Goal: Information Seeking & Learning: Learn about a topic

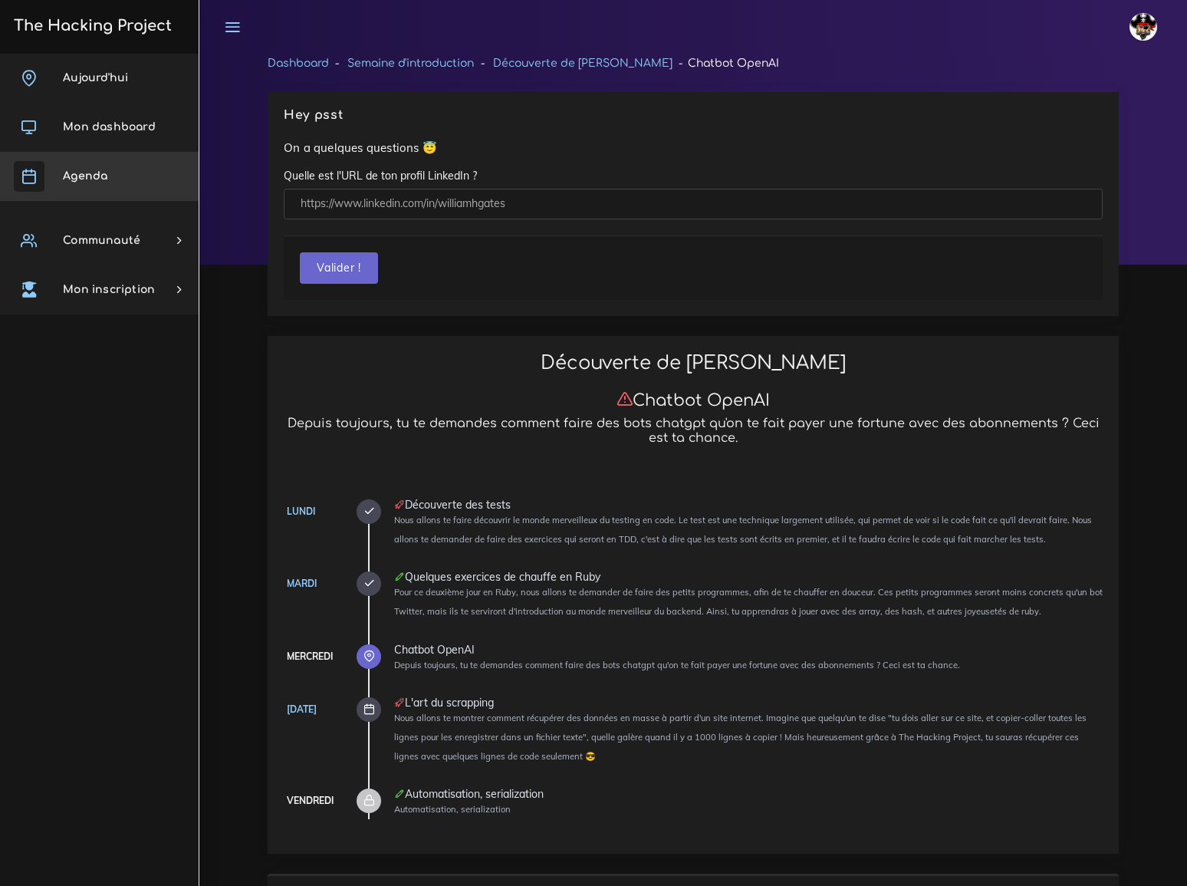
scroll to position [3417, 0]
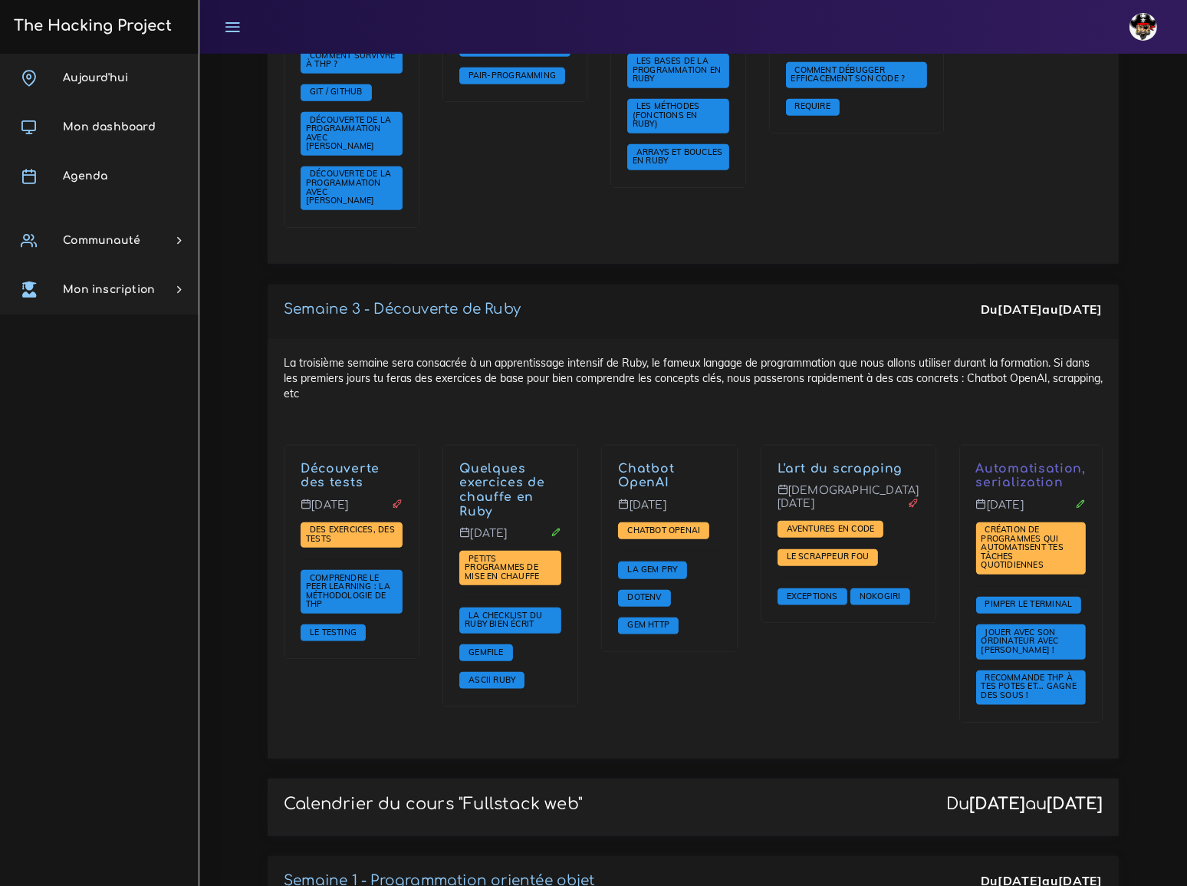
scroll to position [1395, 0]
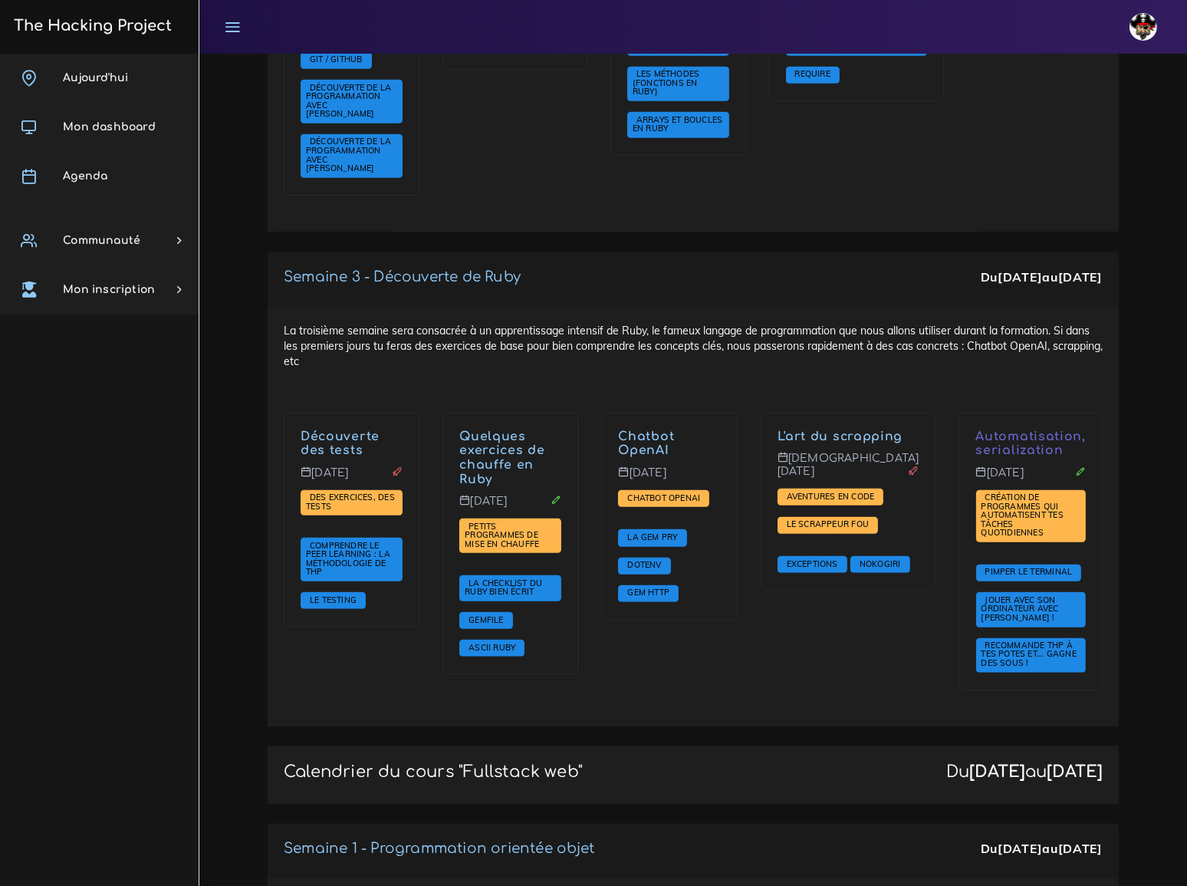
click at [701, 642] on div "Chatbot OpenAI Mercredi 17 sept. Chatbot OpenAI La gem PRY Dotenv Gem HTTP" at bounding box center [669, 562] width 159 height 298
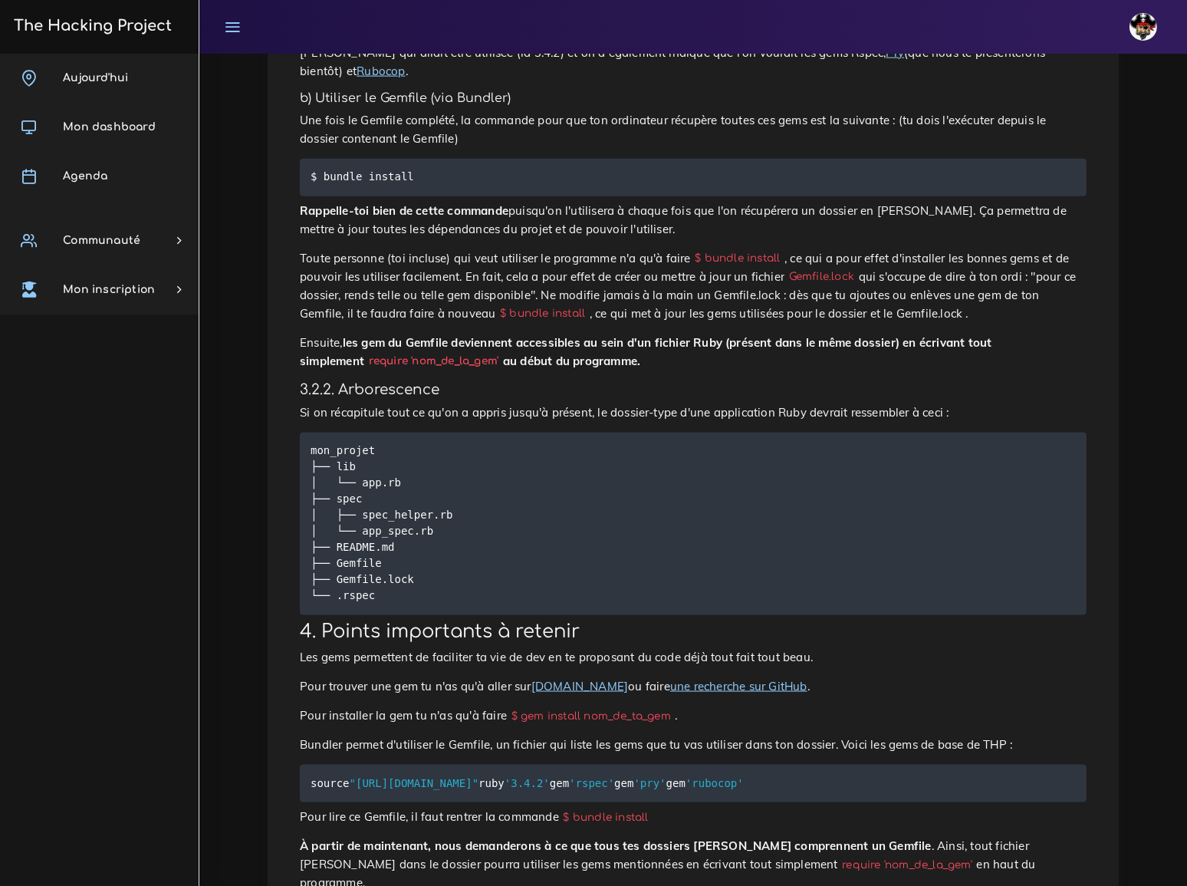
scroll to position [2231, 0]
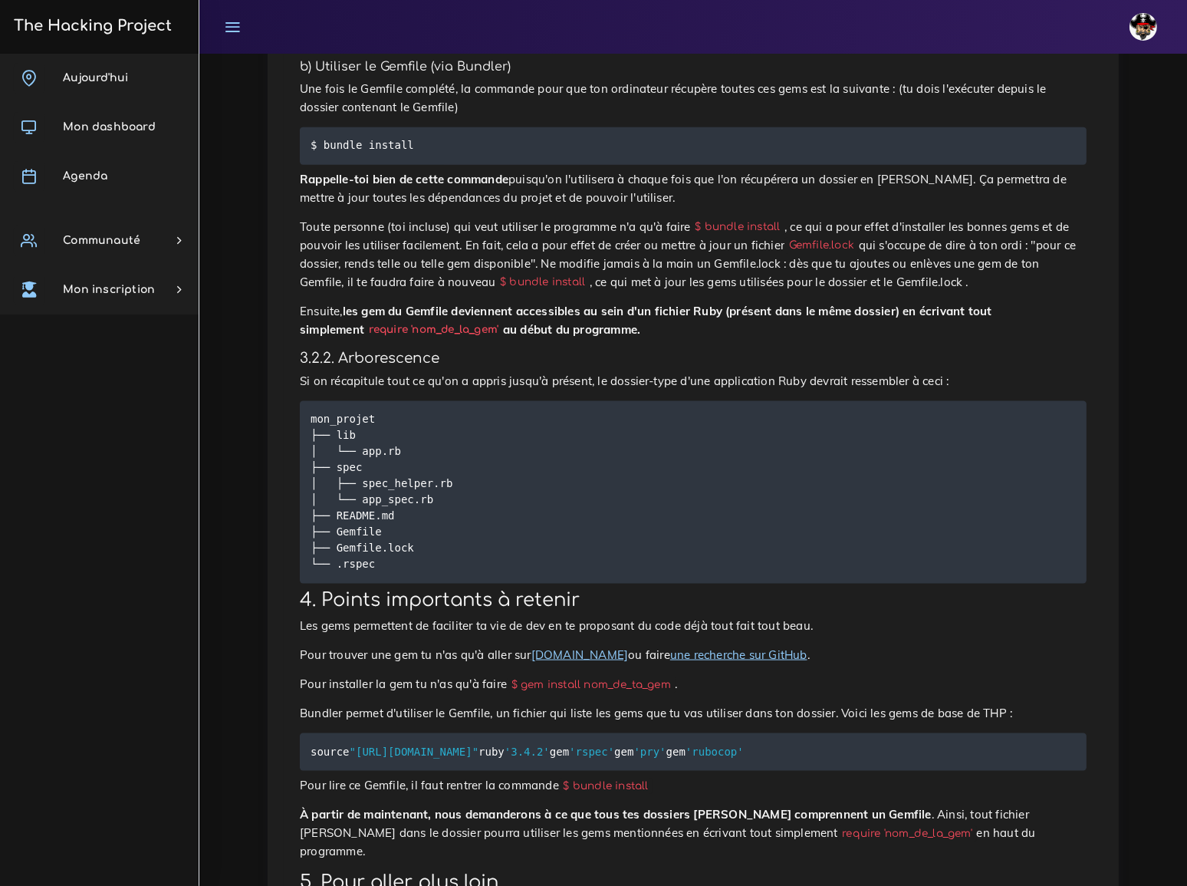
click at [697, 647] on link "une recherche sur GitHub" at bounding box center [738, 654] width 137 height 15
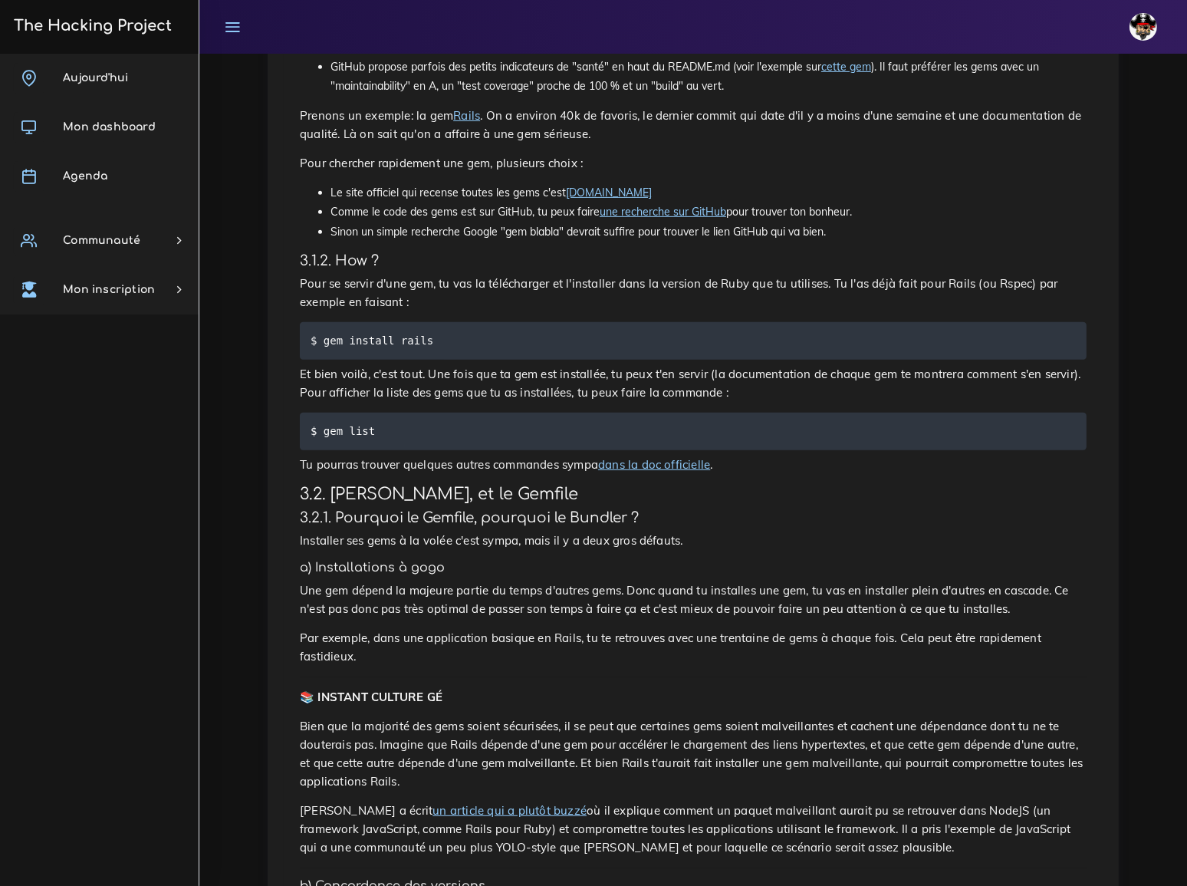
scroll to position [0, 0]
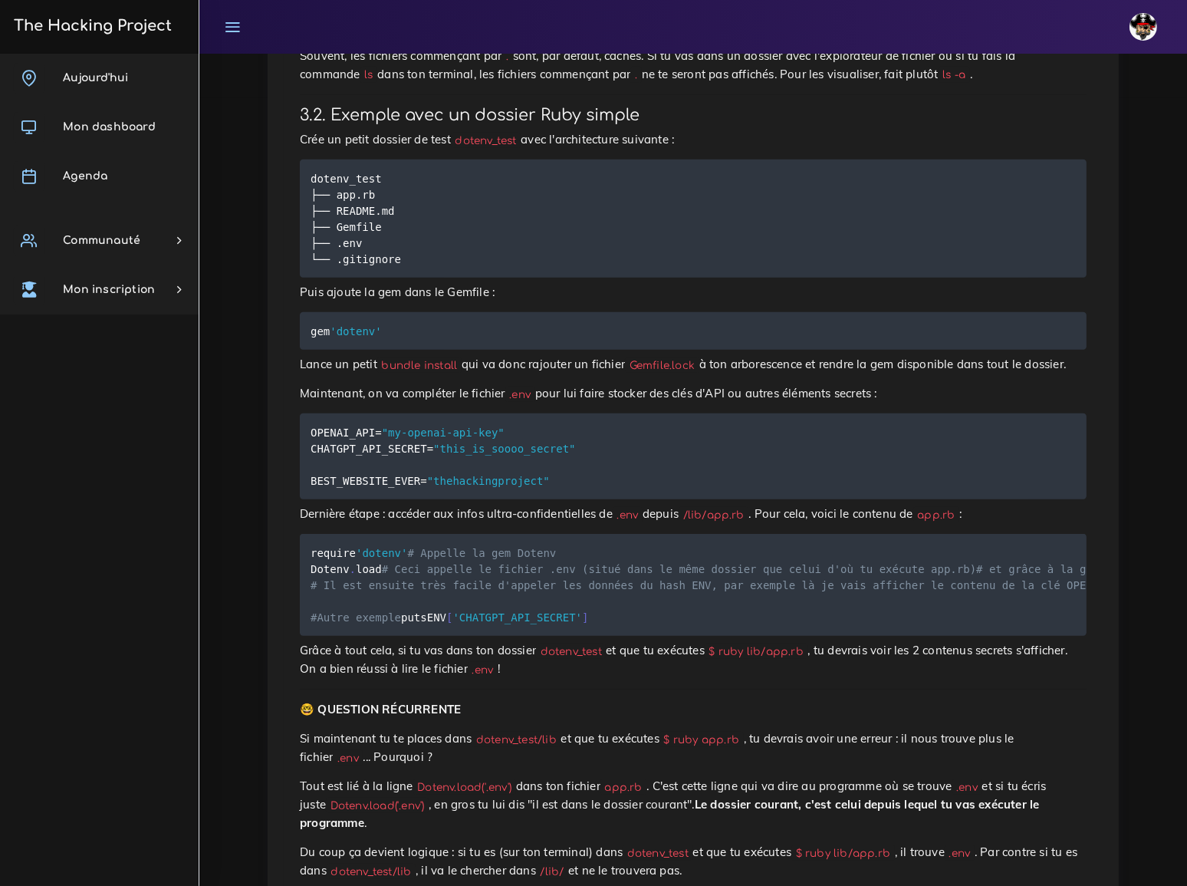
scroll to position [825, 0]
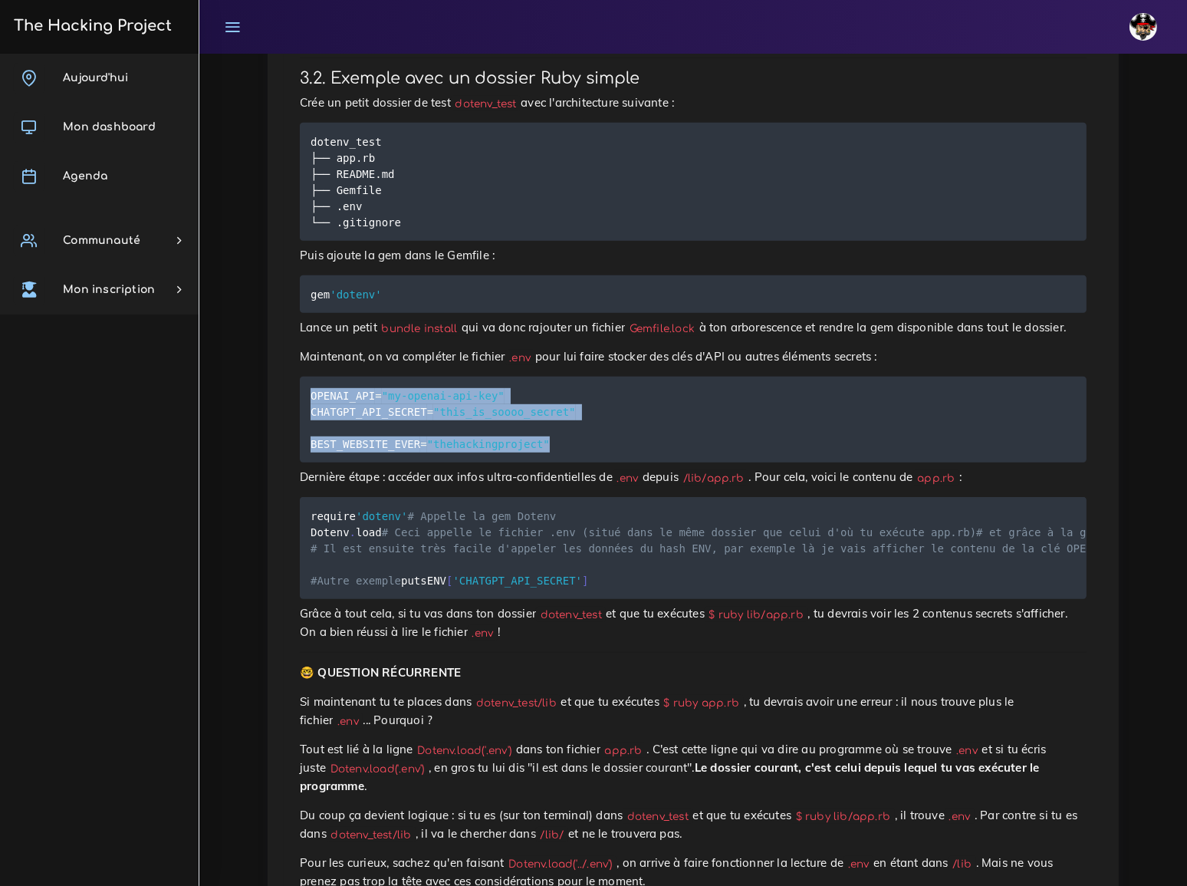
drag, startPoint x: 311, startPoint y: 233, endPoint x: 545, endPoint y: 282, distance: 239.6
click at [545, 377] on pre "OPENAI_API = "my-openai-api-key" CHATGPT_API_SECRET = "this_is_soooo_secret" BE…" at bounding box center [693, 420] width 787 height 86
copy code "OPENAI_API = "my-openai-api-key" CHATGPT_API_SECRET = "this_is_soooo_secret" BE…"
click at [1078, 377] on pre "OPENAI_API = "my-openai-api-key" CHATGPT_API_SECRET = "this_is_soooo_secret" BE…" at bounding box center [693, 420] width 787 height 86
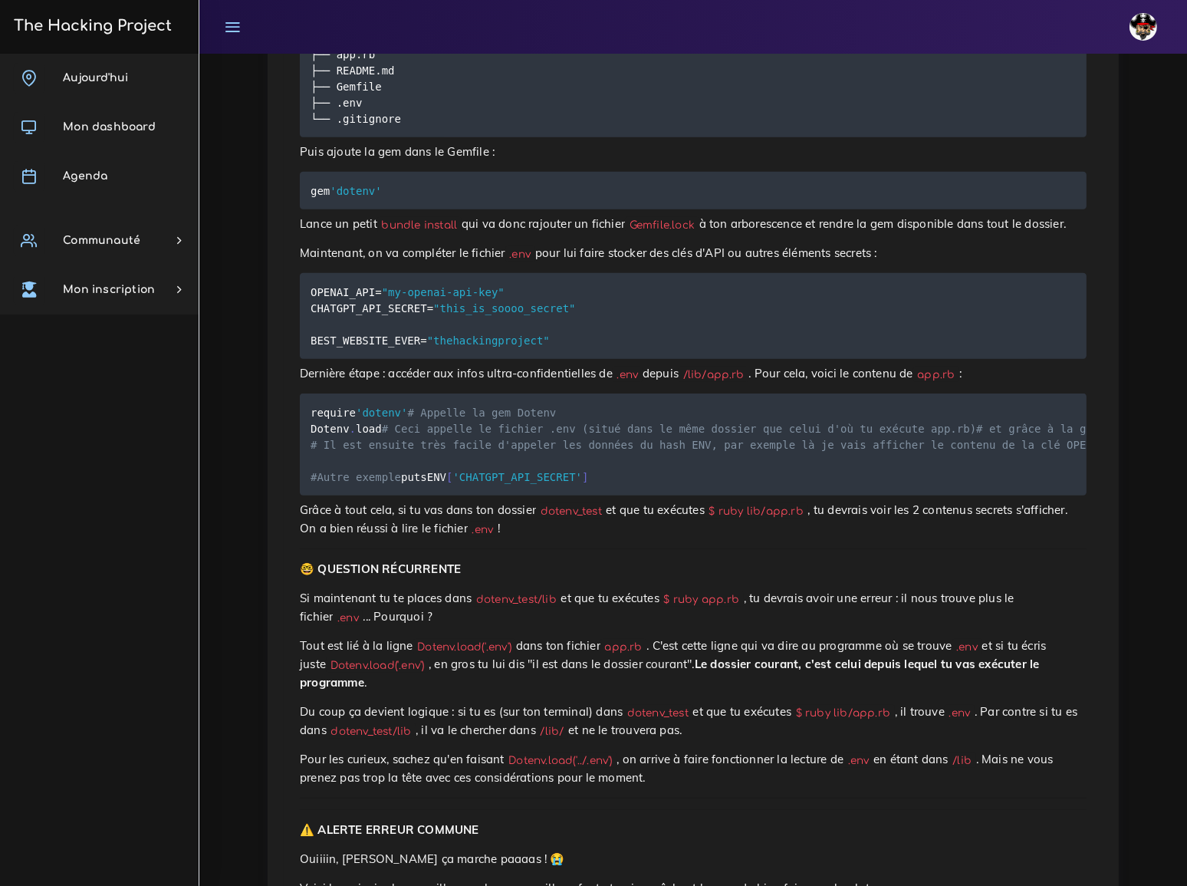
scroll to position [964, 0]
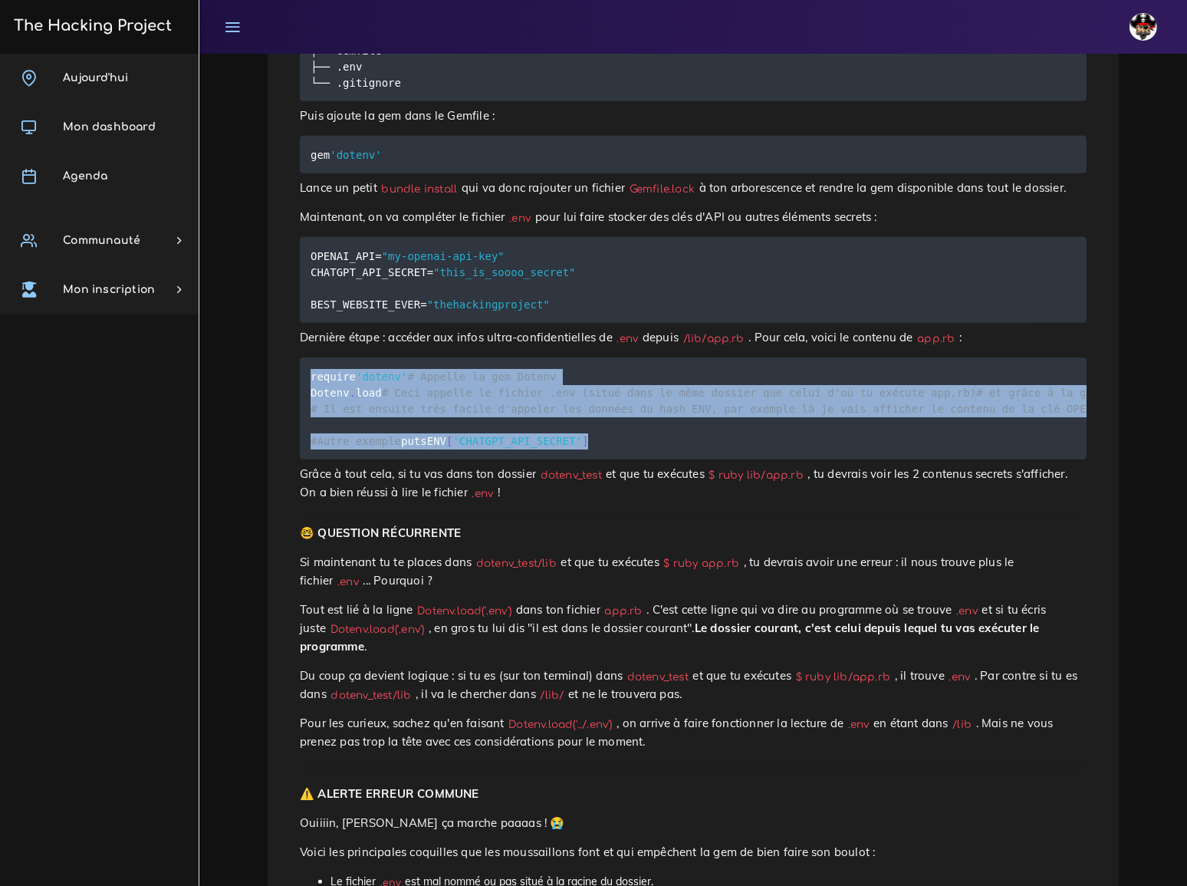
drag, startPoint x: 311, startPoint y: 215, endPoint x: 506, endPoint y: 369, distance: 248.5
click at [506, 369] on pre "require 'dotenv' # Appelle la gem Dotenv Dotenv . load # Ceci appelle le fichie…" at bounding box center [693, 408] width 787 height 102
copy code "require 'dotenv' # Appelle la gem Dotenv Dotenv . load # Ceci appelle le fichie…"
click at [552, 357] on pre "require 'dotenv' # Appelle la gem Dotenv Dotenv . load # Ceci appelle le fichie…" at bounding box center [693, 408] width 787 height 102
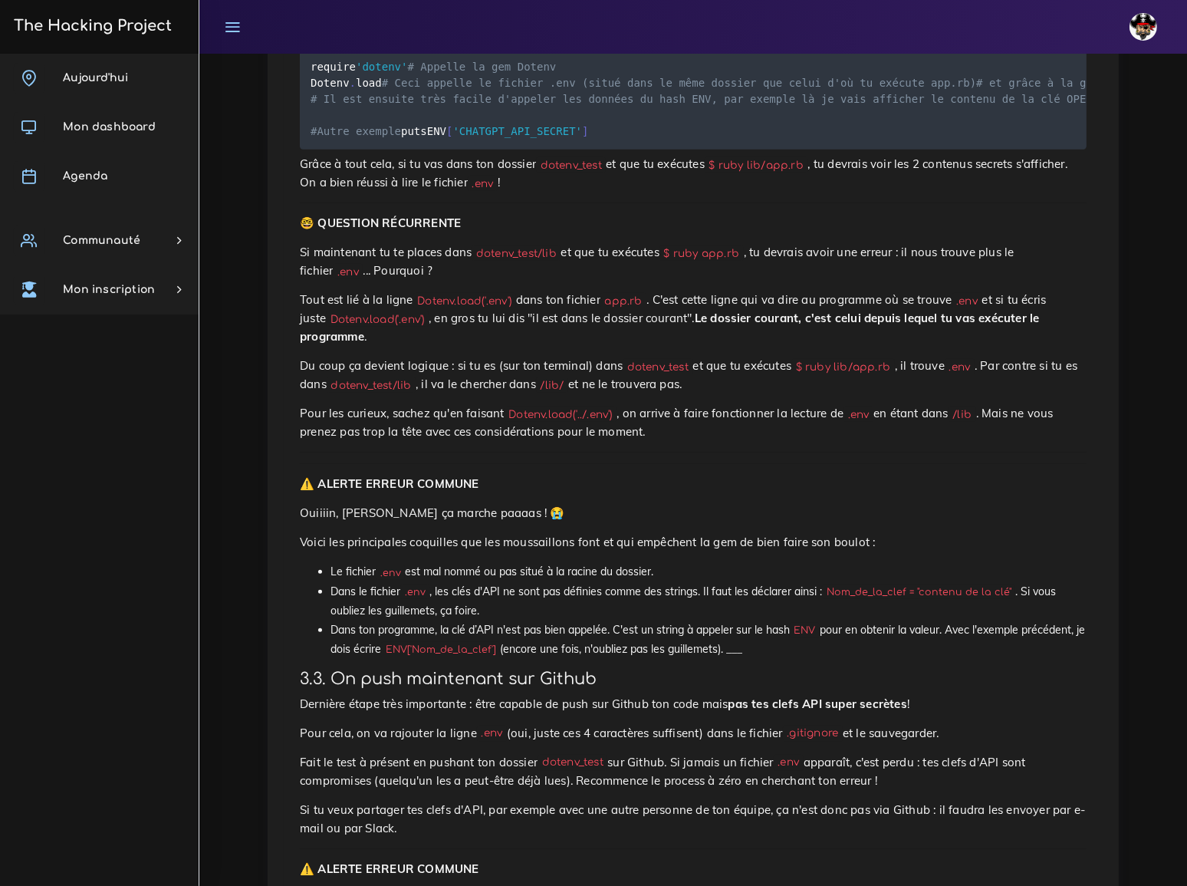
scroll to position [1243, 0]
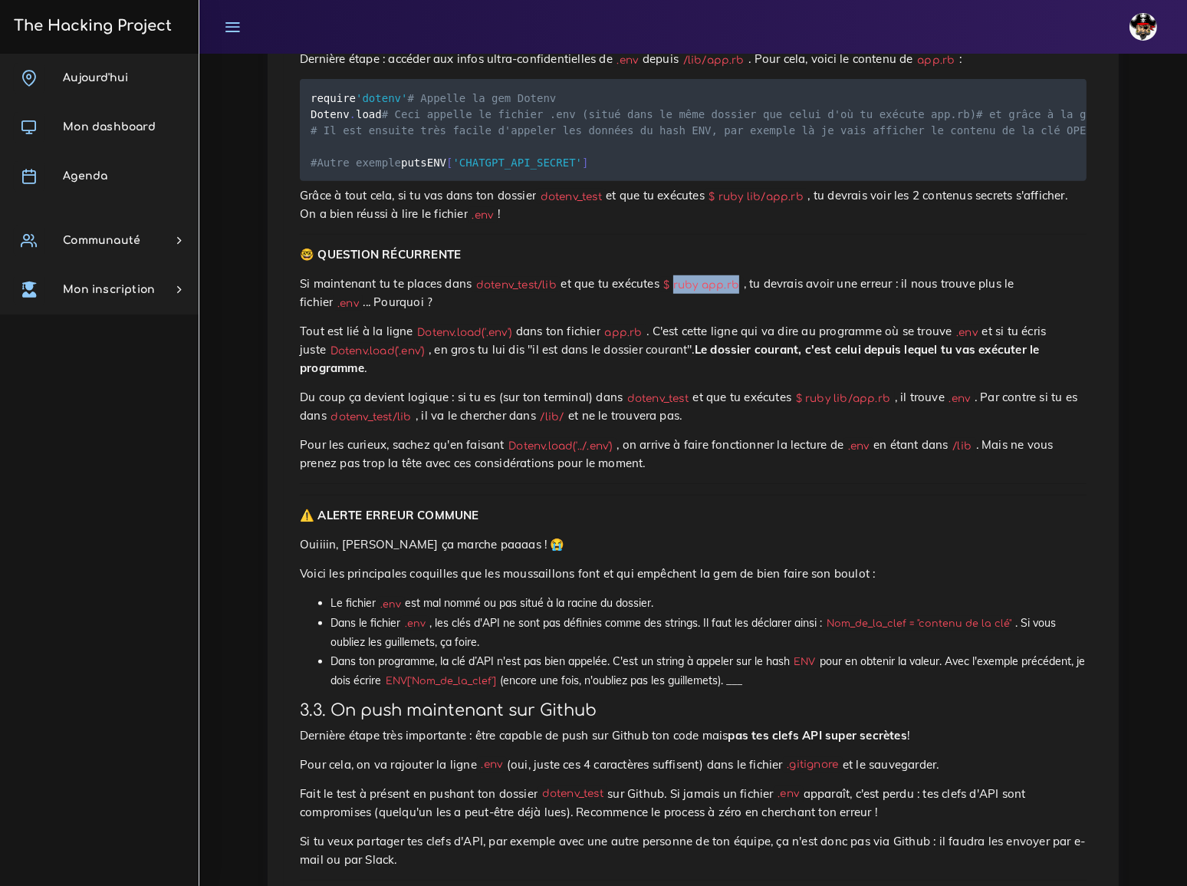
drag, startPoint x: 650, startPoint y: 193, endPoint x: 707, endPoint y: 191, distance: 56.8
click at [707, 277] on code "$ ruby app.rb" at bounding box center [702, 285] width 84 height 16
copy code "ruby app.rb"
click at [664, 594] on li "Le fichier .env est mal nommé ou pas situé à la racine du dossier." at bounding box center [709, 603] width 756 height 19
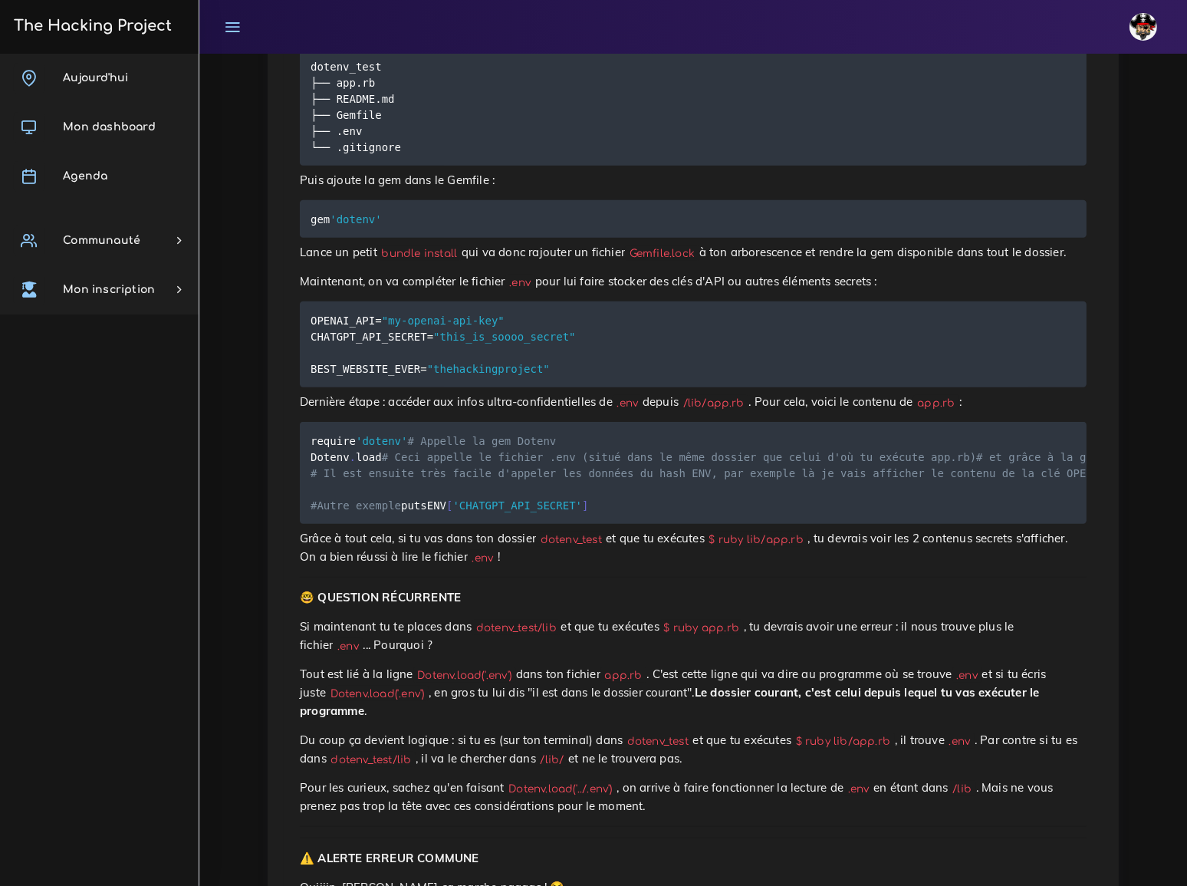
scroll to position [894, 0]
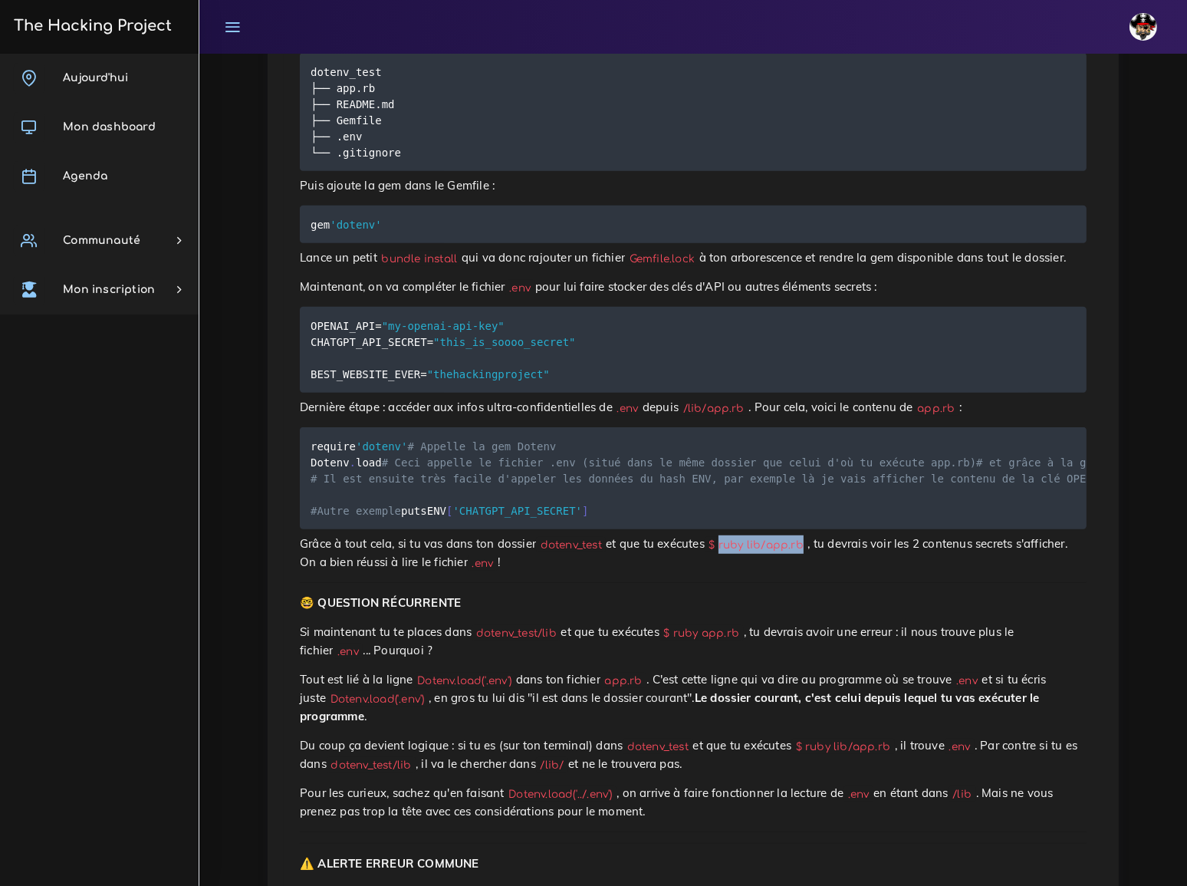
drag, startPoint x: 693, startPoint y: 460, endPoint x: 769, endPoint y: 465, distance: 76.1
click at [769, 537] on code "$ ruby lib/app.rb" at bounding box center [757, 545] width 104 height 16
copy code "ruby lib/app.rb"
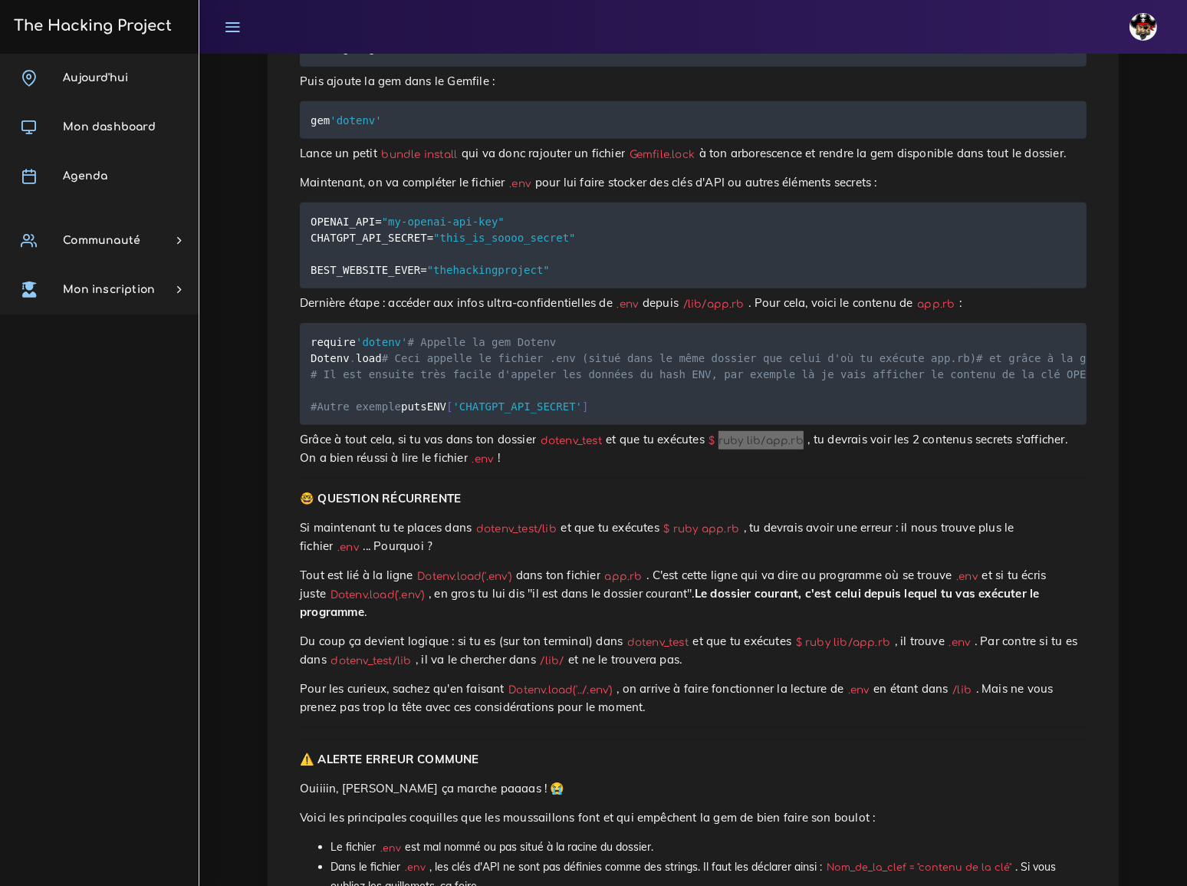
scroll to position [1034, 0]
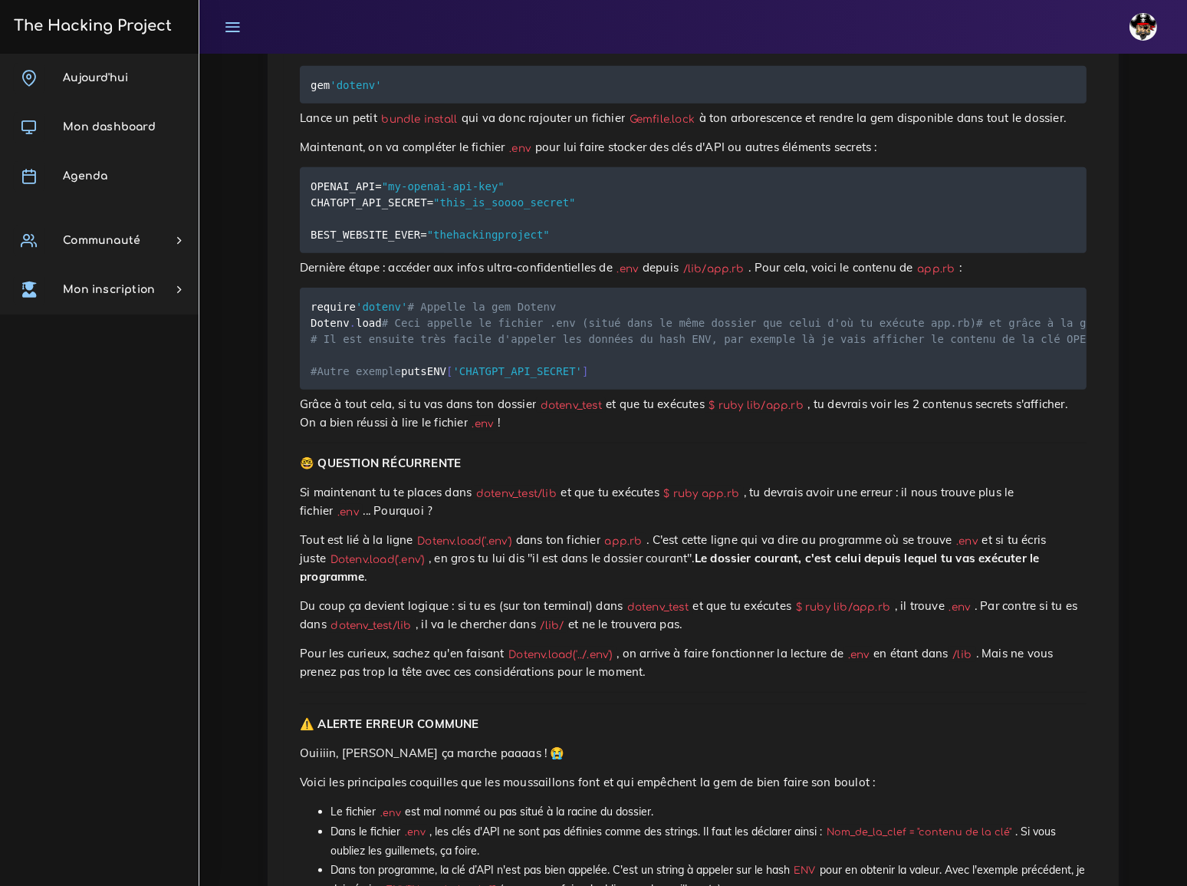
click at [672, 773] on p "Voici les principales coquilles que les moussaillons font et qui empêchent la g…" at bounding box center [693, 782] width 787 height 18
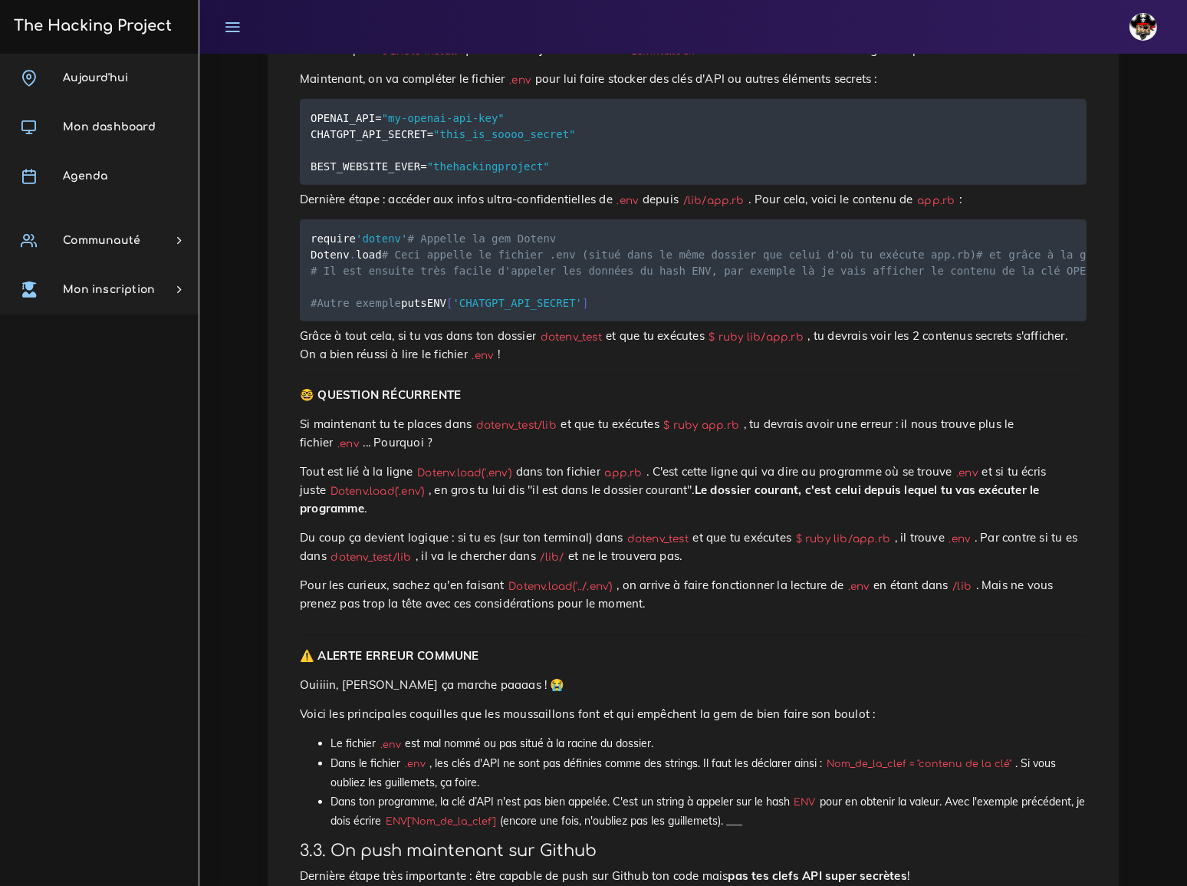
scroll to position [1104, 0]
drag, startPoint x: 552, startPoint y: 443, endPoint x: 592, endPoint y: 445, distance: 40.0
click at [592, 575] on p "Pour les curieux, sachez qu'en faisant Dotenv.load('../.env') , on arrive à fai…" at bounding box center [693, 593] width 787 height 37
copy code "('../.env')"
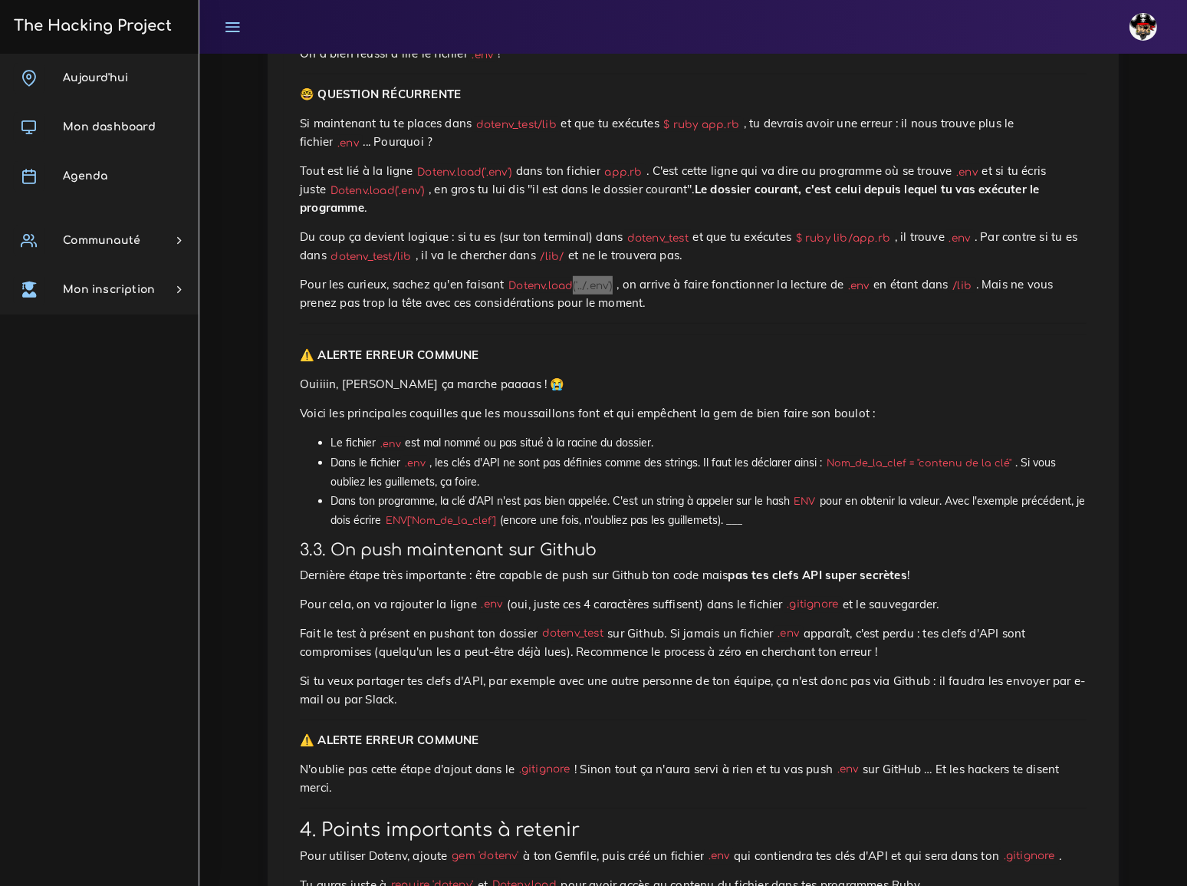
scroll to position [1427, 0]
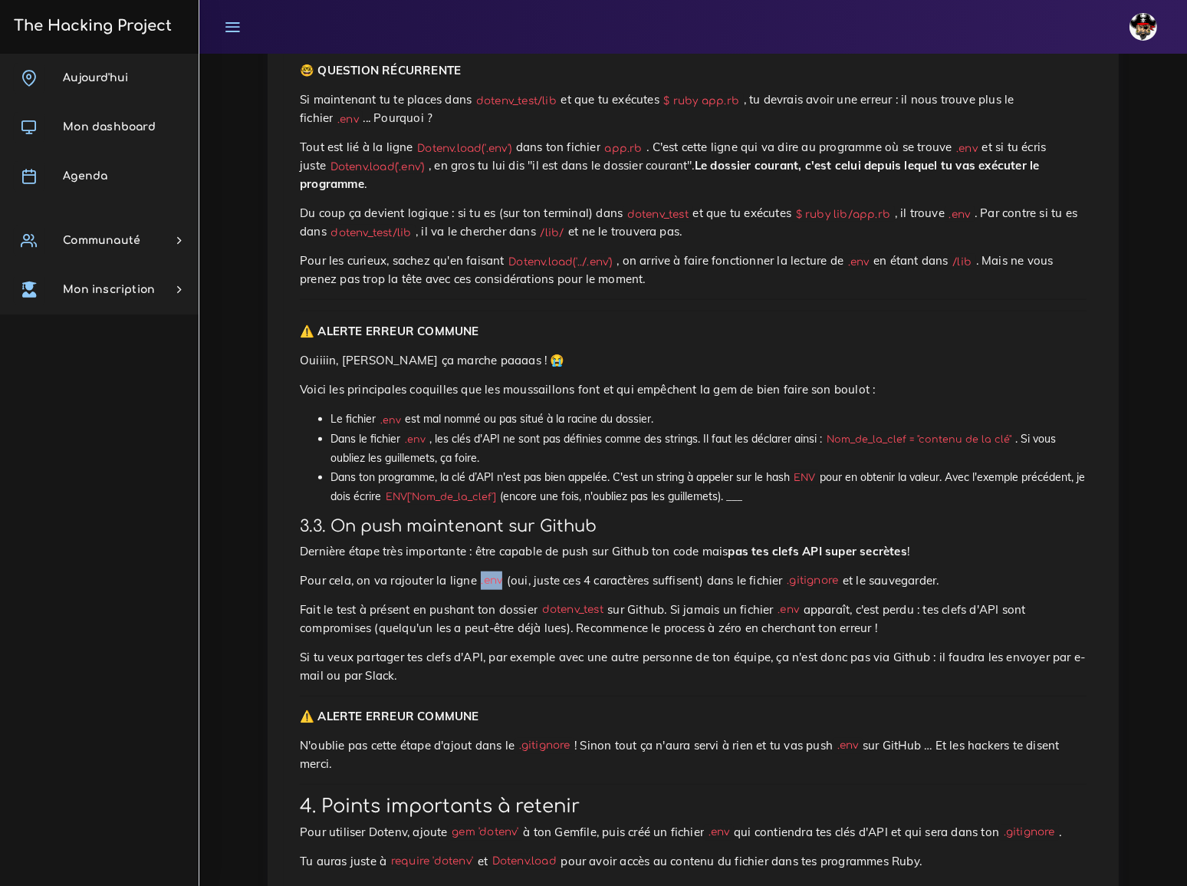
drag, startPoint x: 464, startPoint y: 422, endPoint x: 486, endPoint y: 422, distance: 21.5
click at [486, 573] on code ".env" at bounding box center [492, 581] width 30 height 16
copy code ".env"
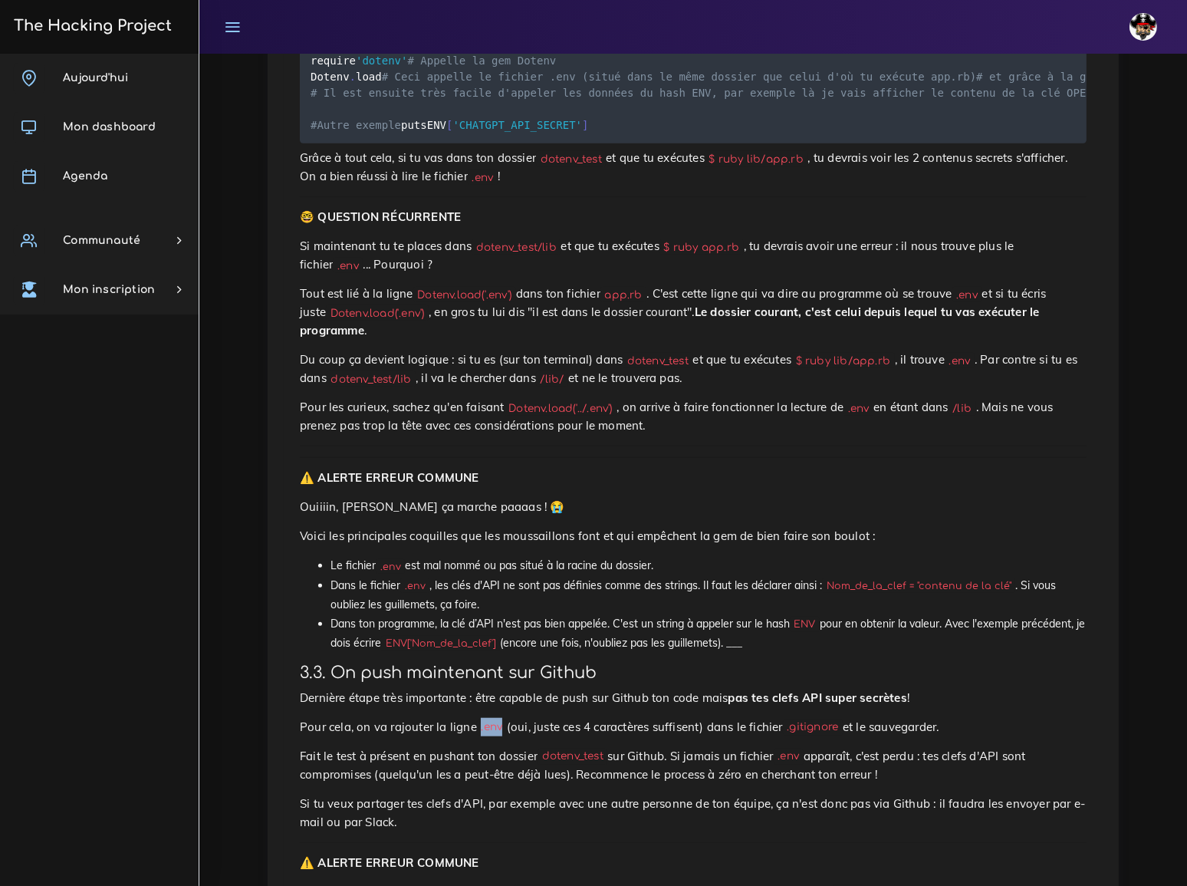
scroll to position [938, 0]
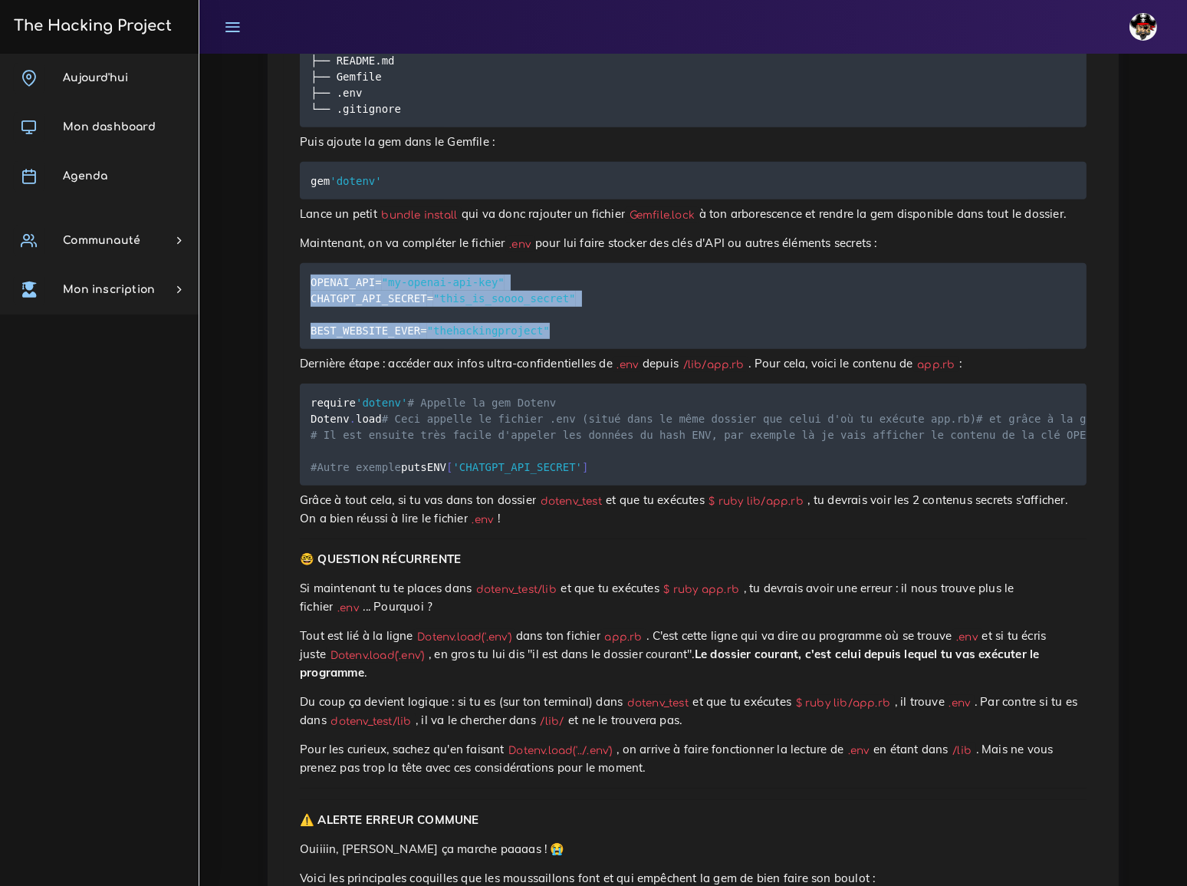
drag, startPoint x: 311, startPoint y: 123, endPoint x: 553, endPoint y: 173, distance: 247.5
click at [553, 263] on pre "OPENAI_API = "my-openai-api-key" CHATGPT_API_SECRET = "this_is_soooo_secret" BE…" at bounding box center [693, 306] width 787 height 86
copy code "OPENAI_API = "my-openai-api-key" CHATGPT_API_SECRET = "this_is_soooo_secret" BE…"
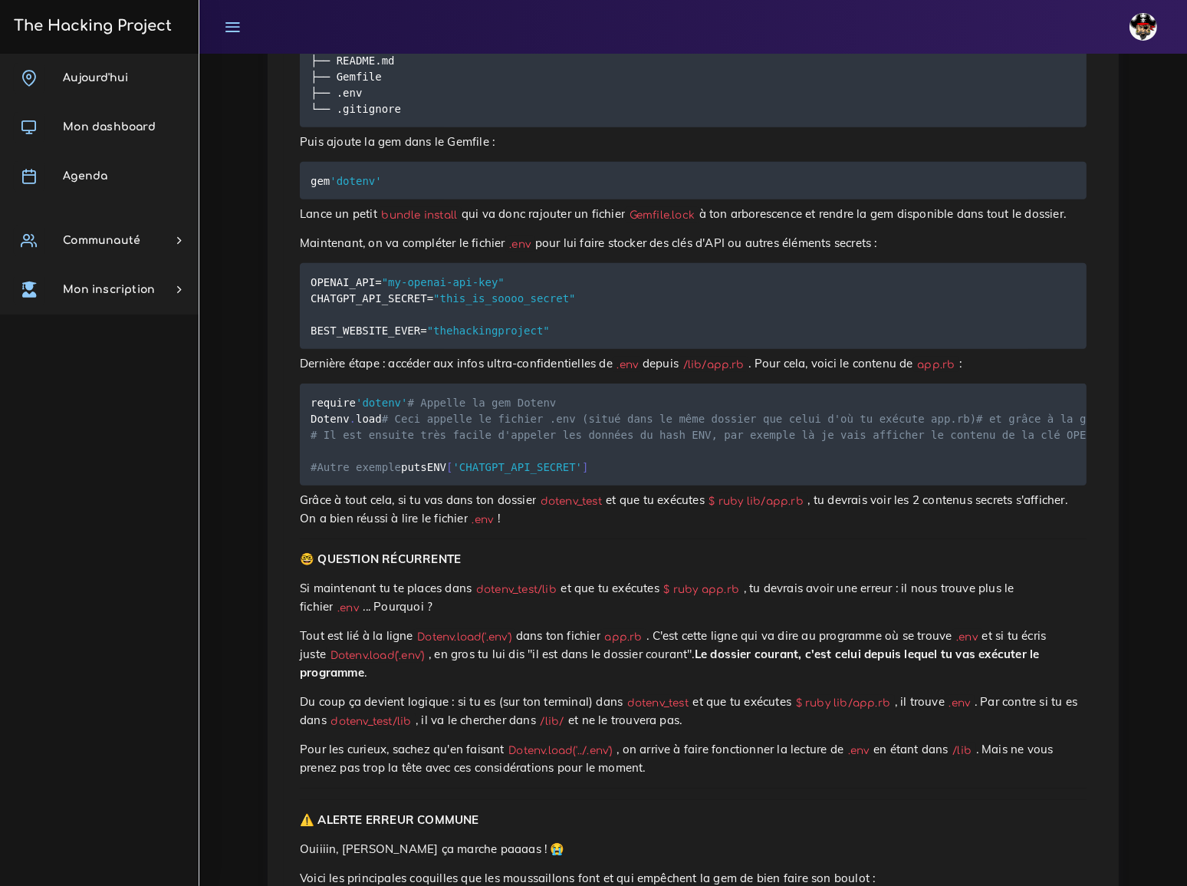
click at [629, 384] on pre "require 'dotenv' # Appelle la gem Dotenv Dotenv . load # Ceci appelle le fichie…" at bounding box center [693, 435] width 787 height 102
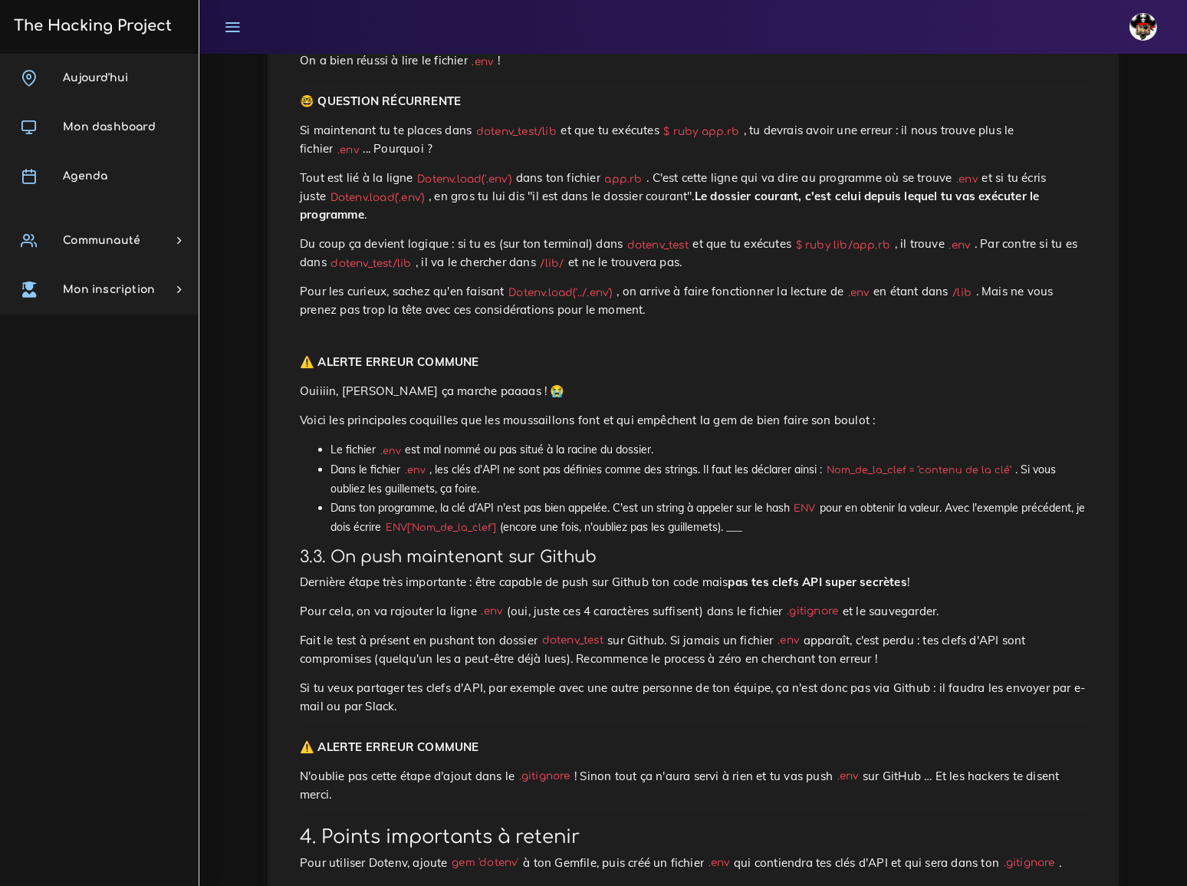
scroll to position [1427, 0]
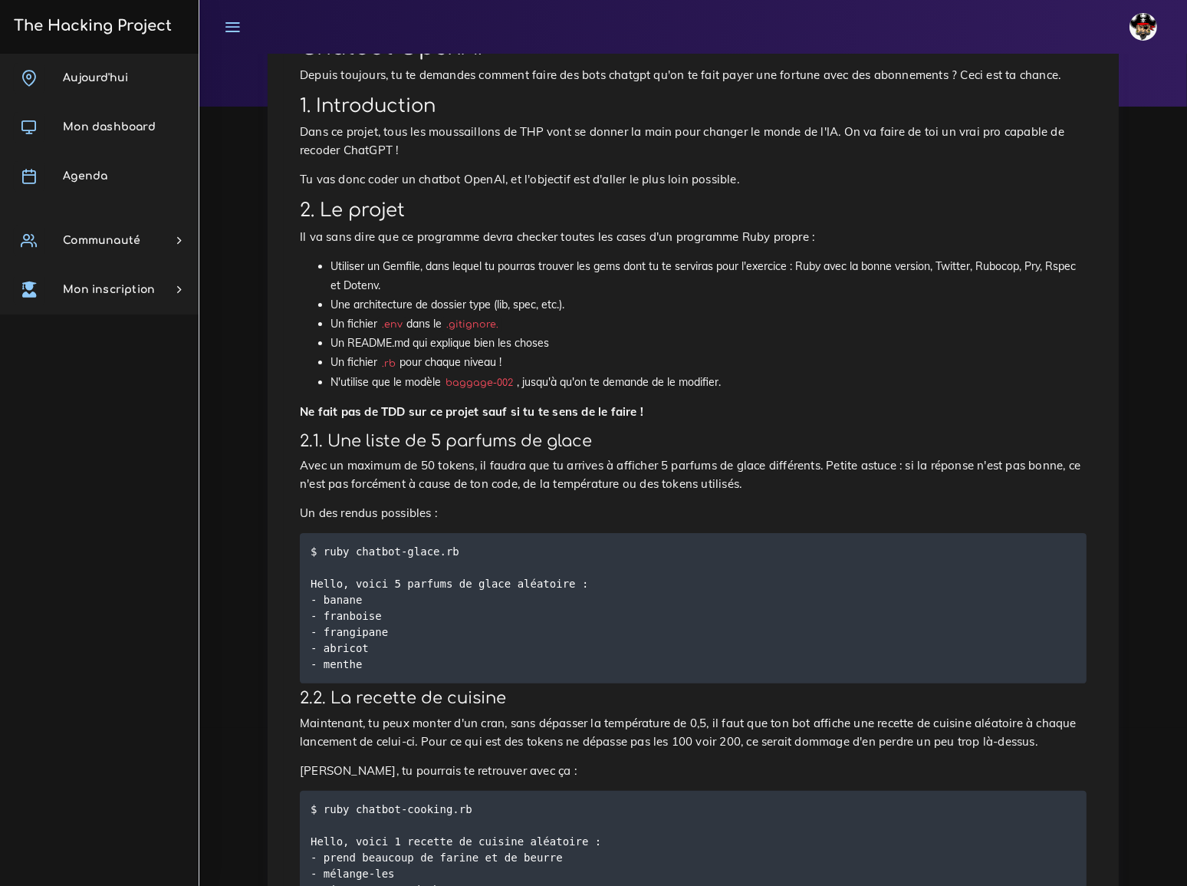
scroll to position [209, 0]
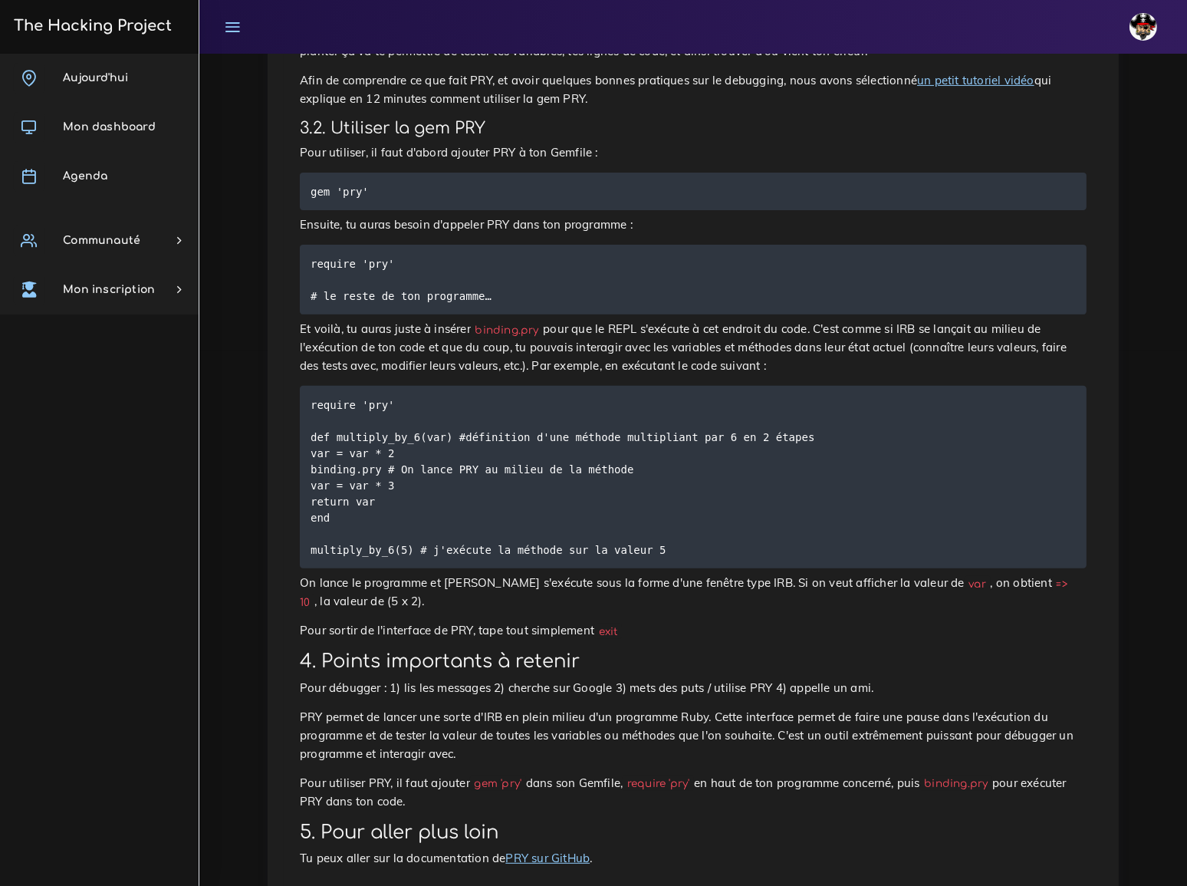
scroll to position [538, 0]
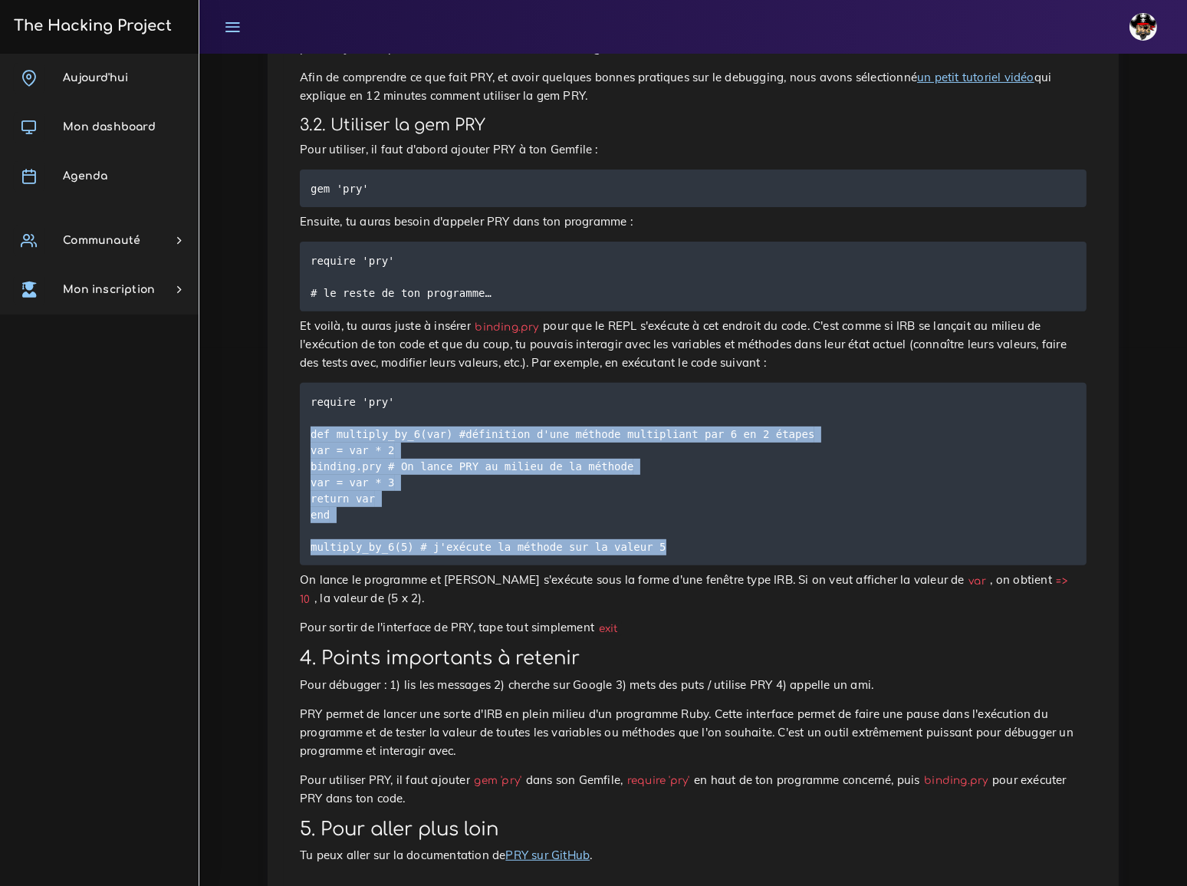
drag, startPoint x: 311, startPoint y: 379, endPoint x: 654, endPoint y: 499, distance: 363.2
click at [654, 499] on pre "require 'pry' def multiply_by_6(var) #définition d'une méthode multipliant par …" at bounding box center [693, 474] width 787 height 183
copy code "def multiply_by_6(var) #définition d'une méthode multipliant par 6 en 2 étapes …"
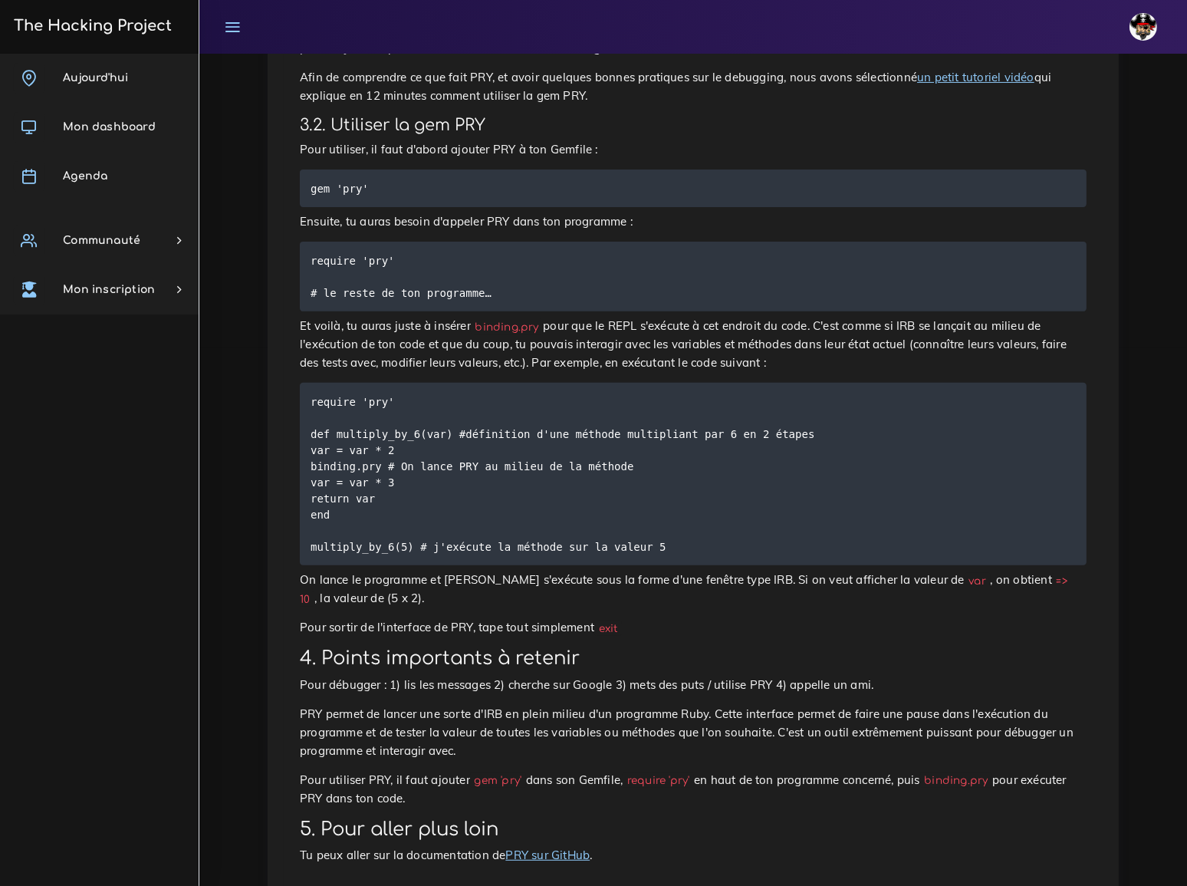
click at [682, 618] on p "Pour sortir de l'interface de PRY, tape tout simplement exit" at bounding box center [693, 627] width 787 height 18
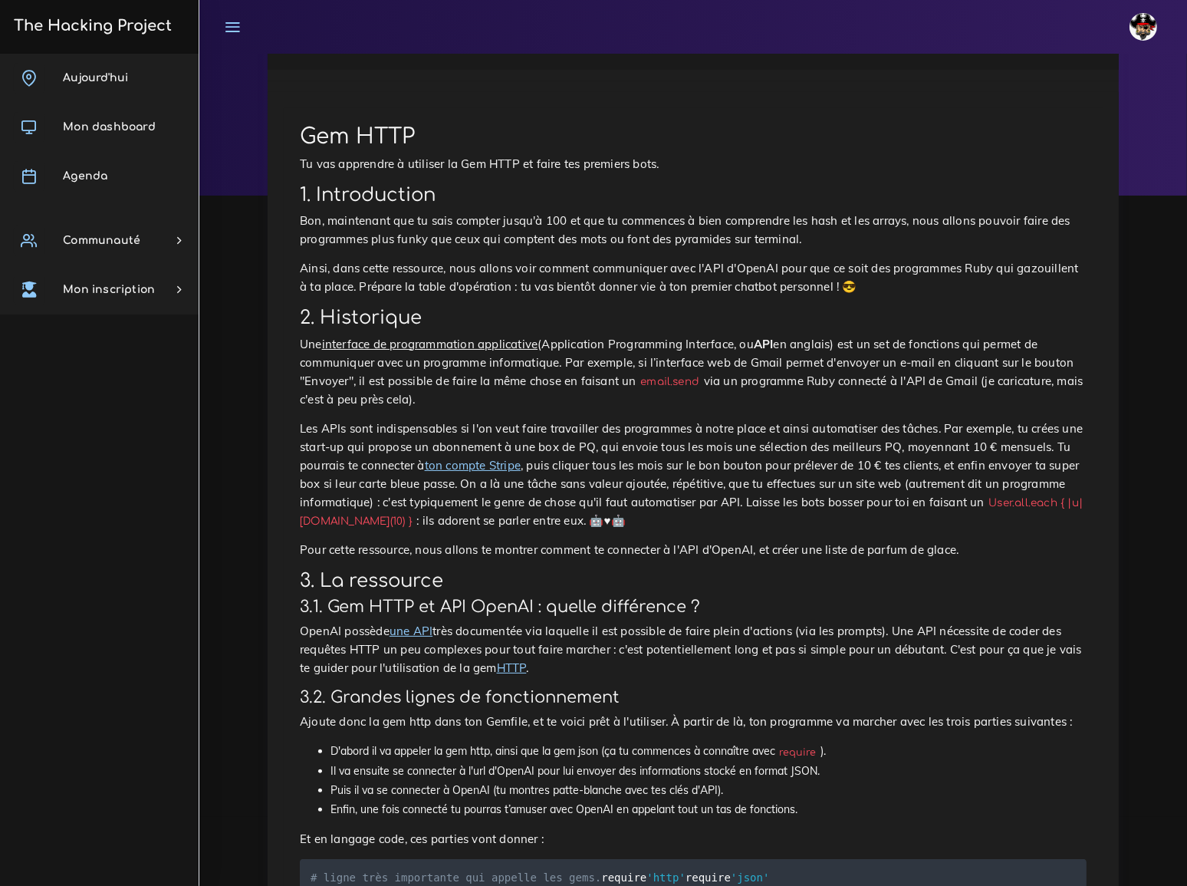
scroll to position [69, 0]
drag, startPoint x: 736, startPoint y: 272, endPoint x: 680, endPoint y: 272, distance: 56.0
click at [680, 272] on p "Ainsi, dans cette ressource, nous allons voir comment communiquer avec l'API d'…" at bounding box center [693, 277] width 787 height 37
click at [697, 307] on h2 "2. Historique" at bounding box center [693, 318] width 787 height 22
drag, startPoint x: 436, startPoint y: 360, endPoint x: 490, endPoint y: 356, distance: 53.8
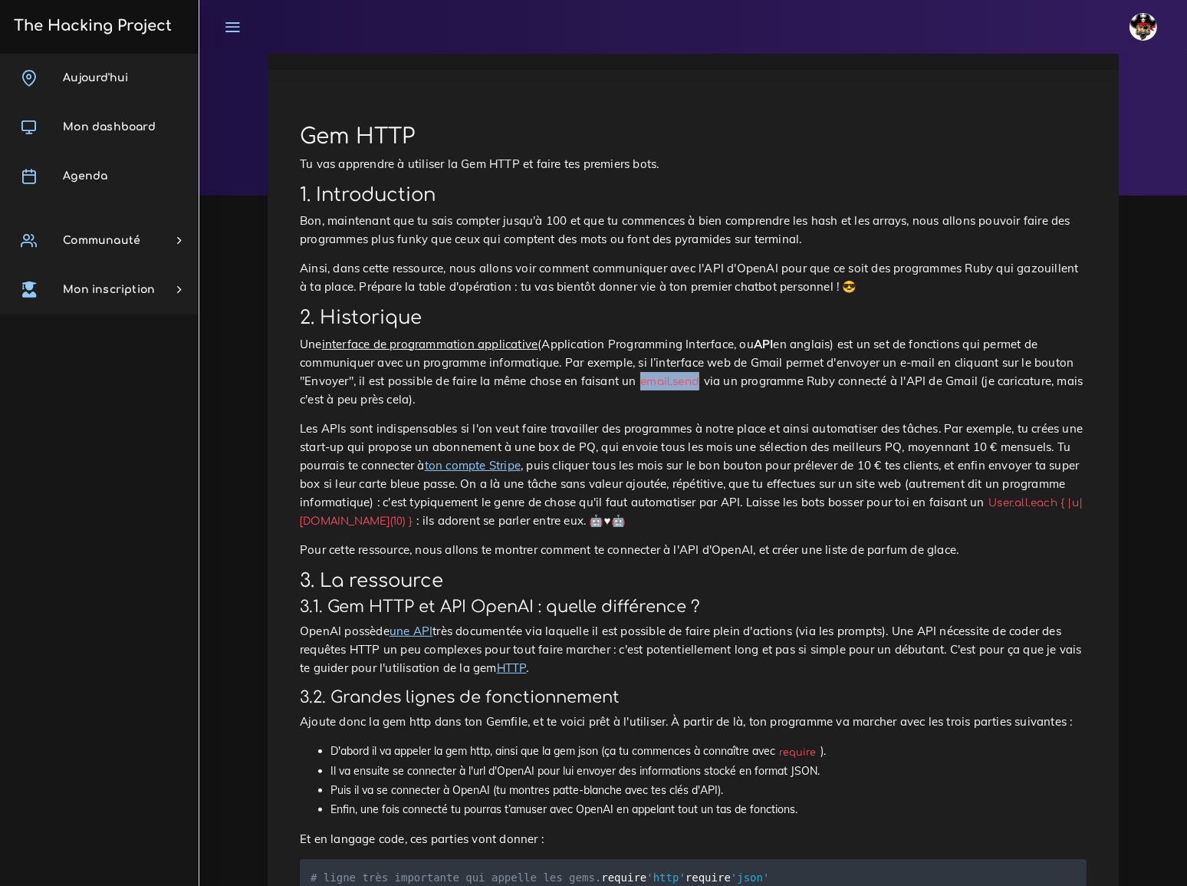
click at [637, 374] on code "email.send" at bounding box center [671, 382] width 68 height 16
click at [787, 366] on p "Une interface de programmation applicative (Application Programming Interface, …" at bounding box center [693, 372] width 787 height 74
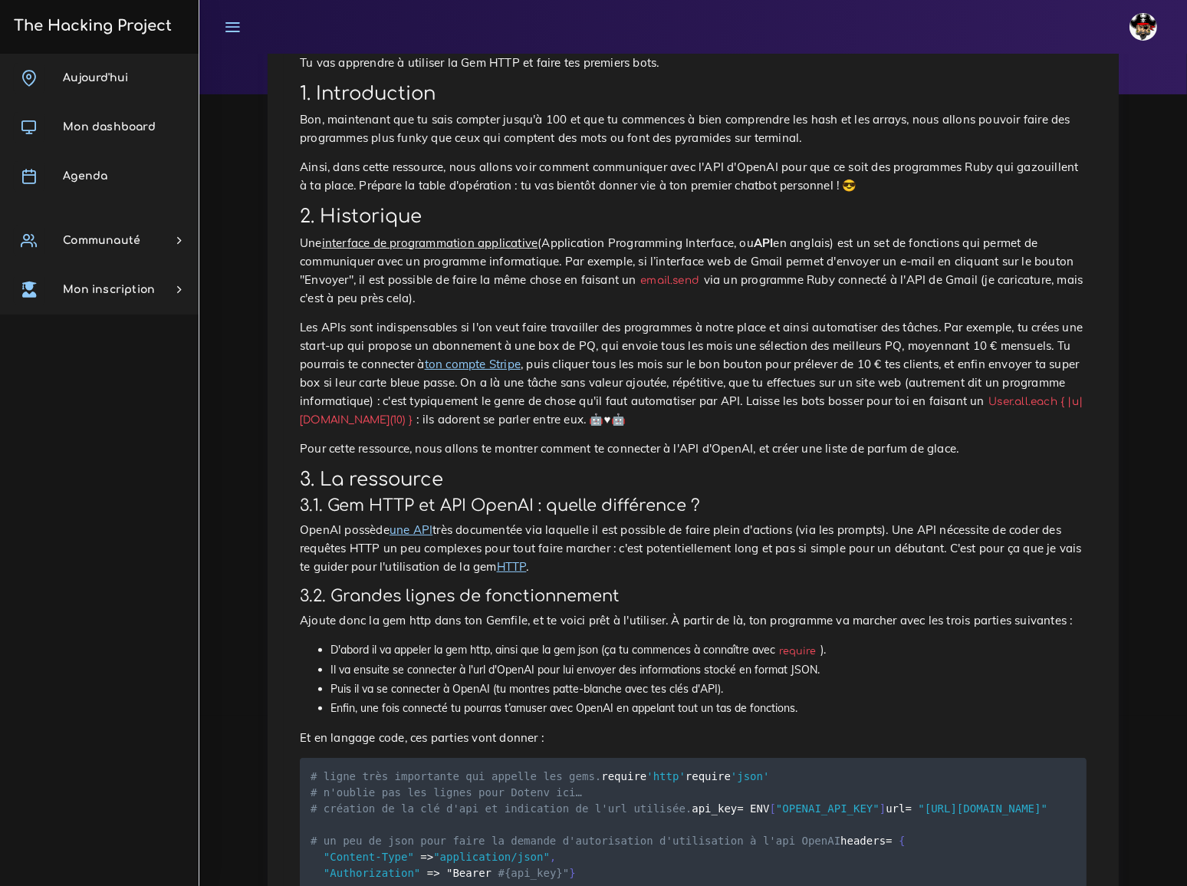
scroll to position [209, 0]
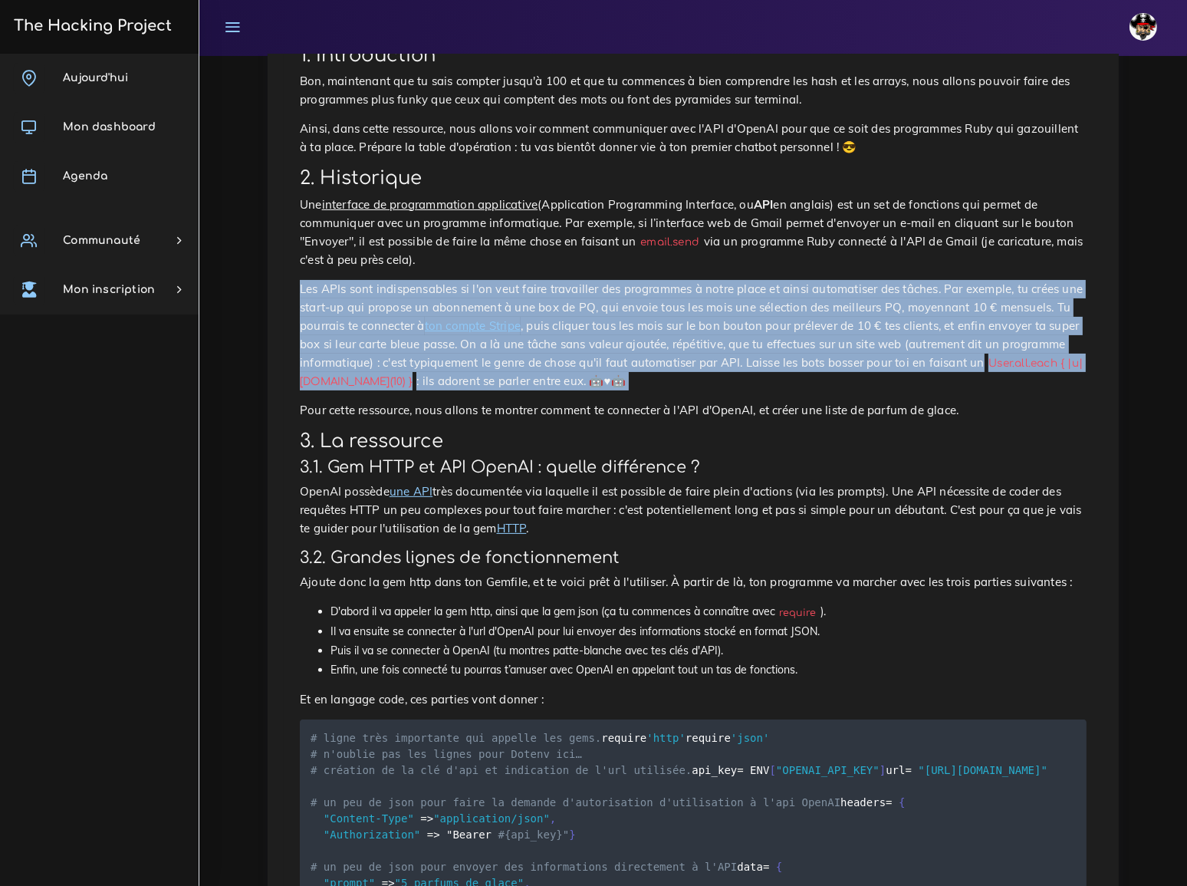
drag, startPoint x: 299, startPoint y: 243, endPoint x: 289, endPoint y: 317, distance: 74.3
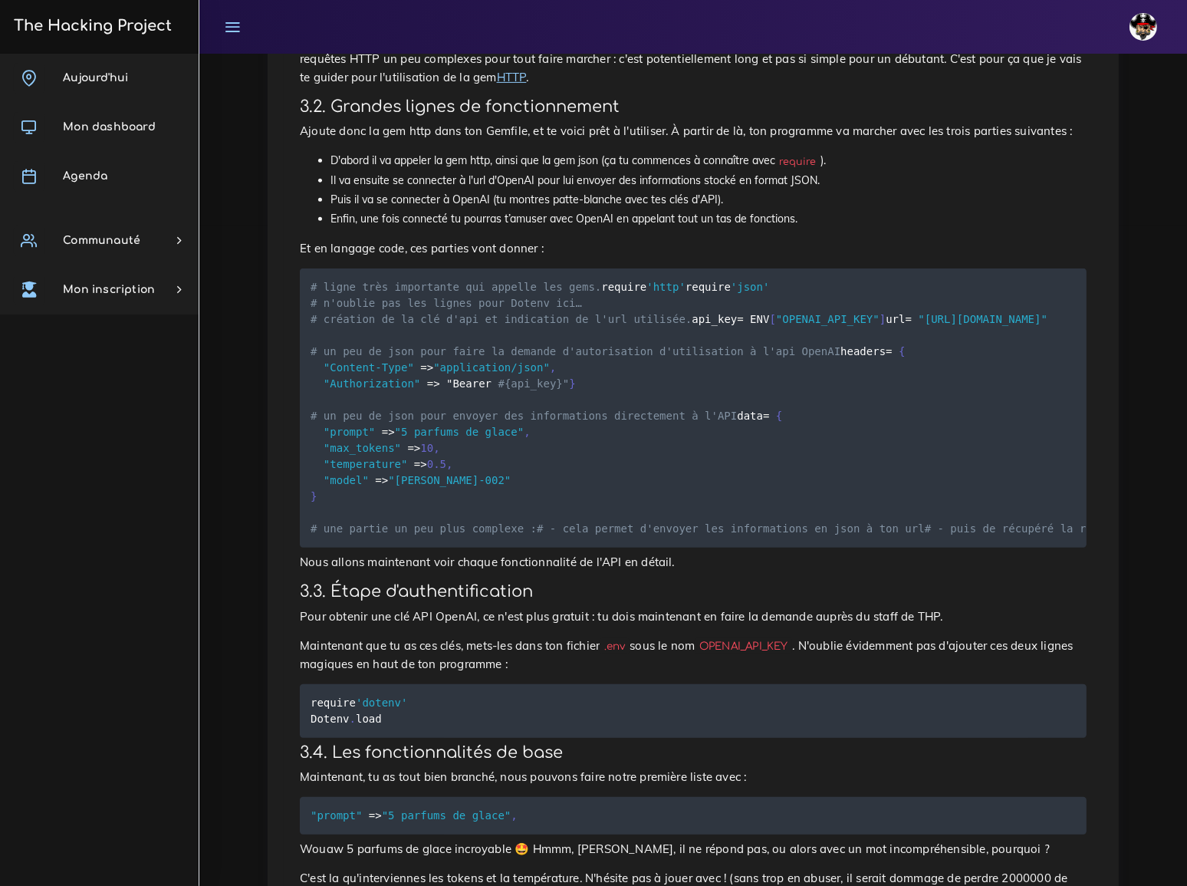
scroll to position [697, 0]
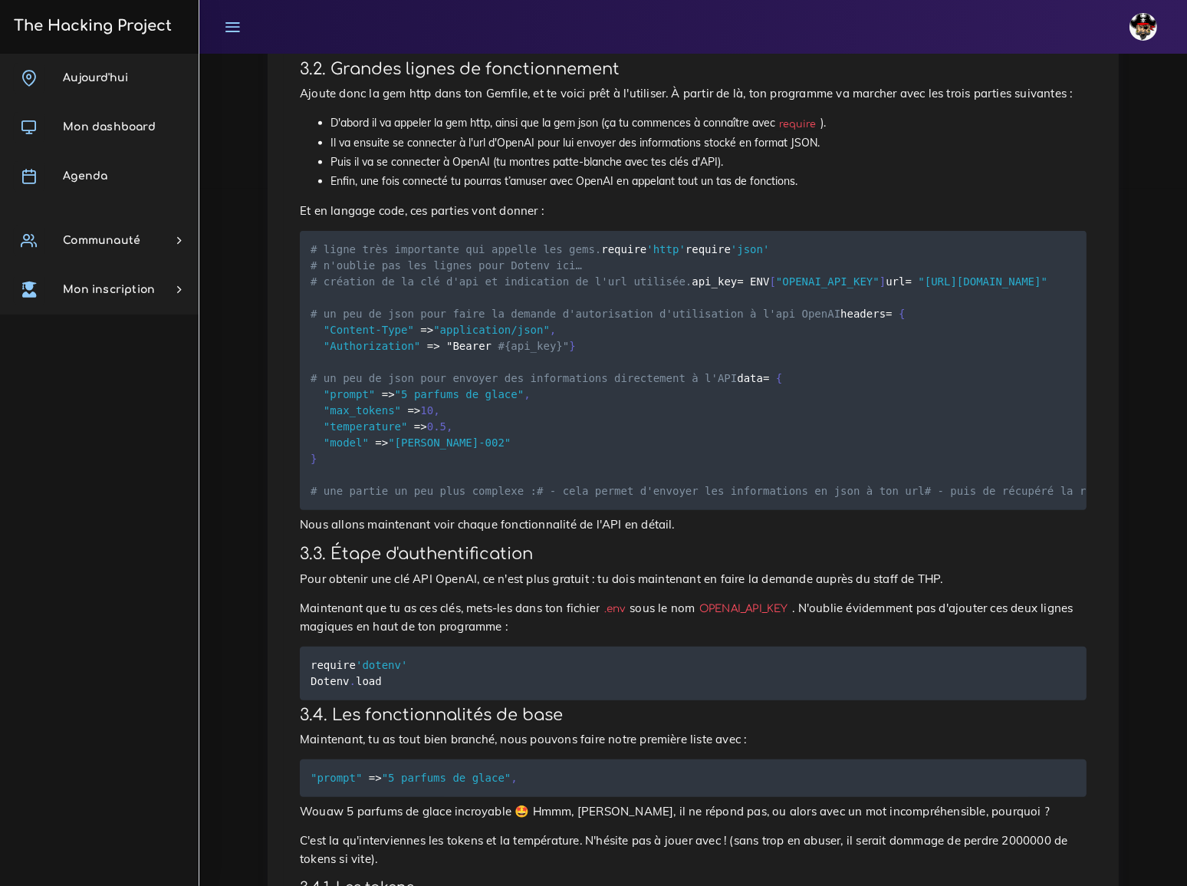
drag, startPoint x: 311, startPoint y: 154, endPoint x: 496, endPoint y: 675, distance: 552.7
click at [496, 510] on pre "# ligne très importante qui appelle les gems. require 'http' require 'json' # n…" at bounding box center [693, 370] width 787 height 279
copy code "# ligne très importante qui appelle les gems. require 'http' require 'json' # n…"
click at [813, 231] on pre "# ligne très importante qui appelle les gems. require 'http' require 'json' # n…" at bounding box center [693, 370] width 787 height 279
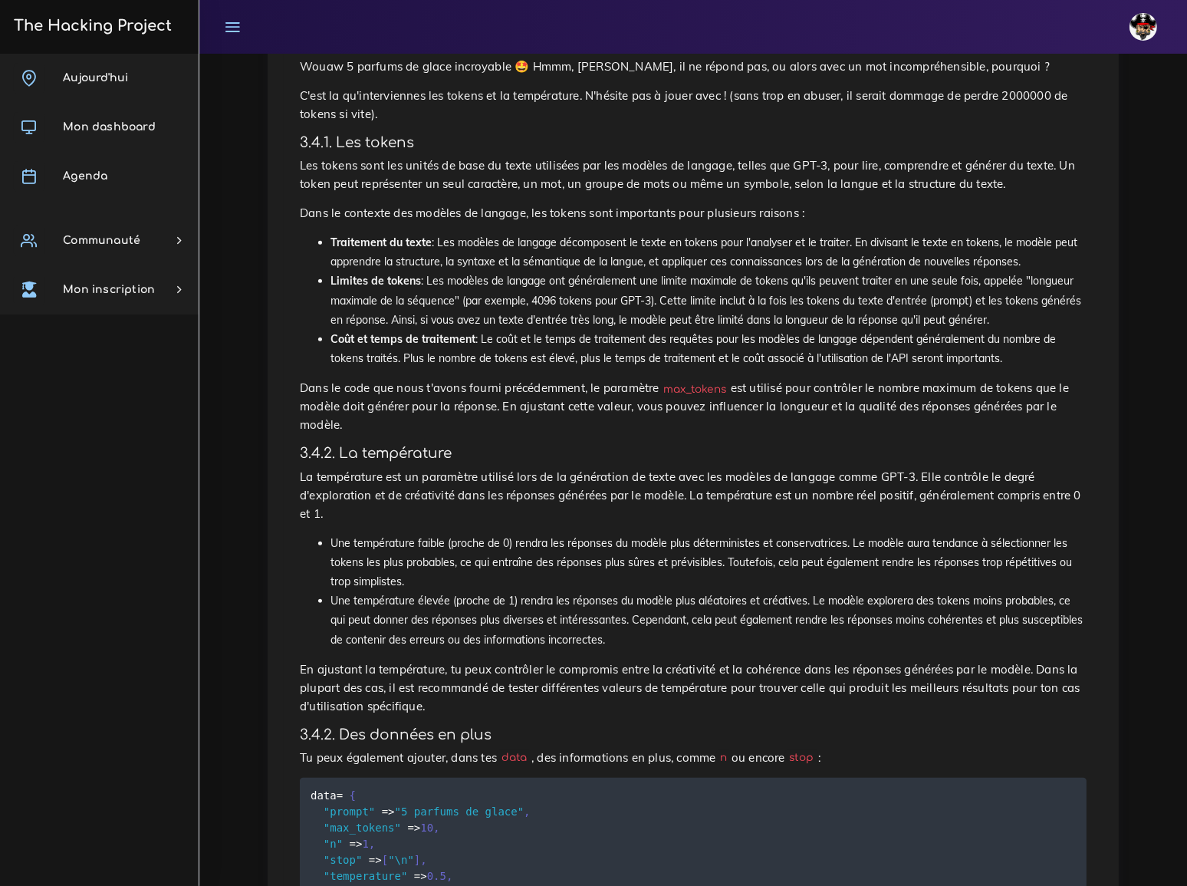
scroll to position [1464, 0]
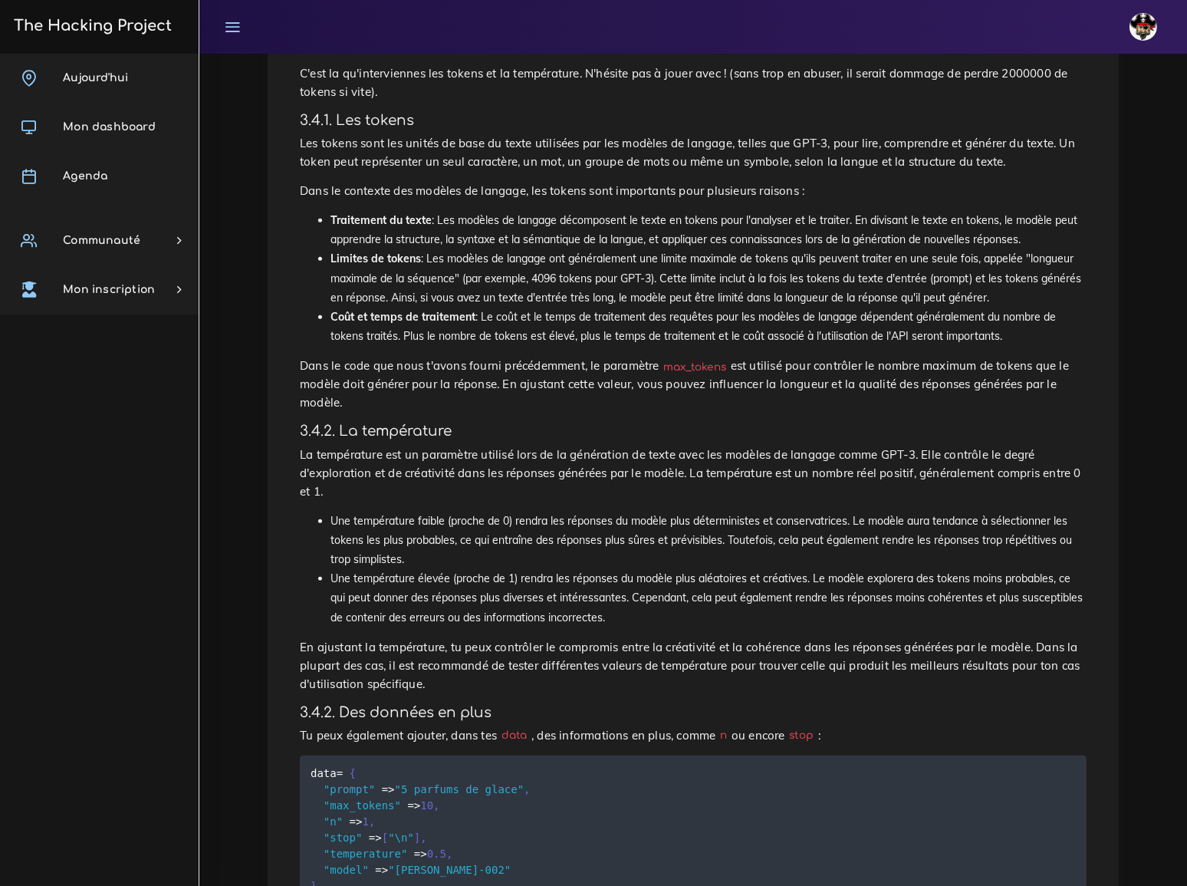
drag, startPoint x: 386, startPoint y: 180, endPoint x: 493, endPoint y: 180, distance: 107.4
click at [493, 17] on span ""5 parfums de glace"" at bounding box center [447, 11] width 130 height 12
copy span "5 parfums de glace"
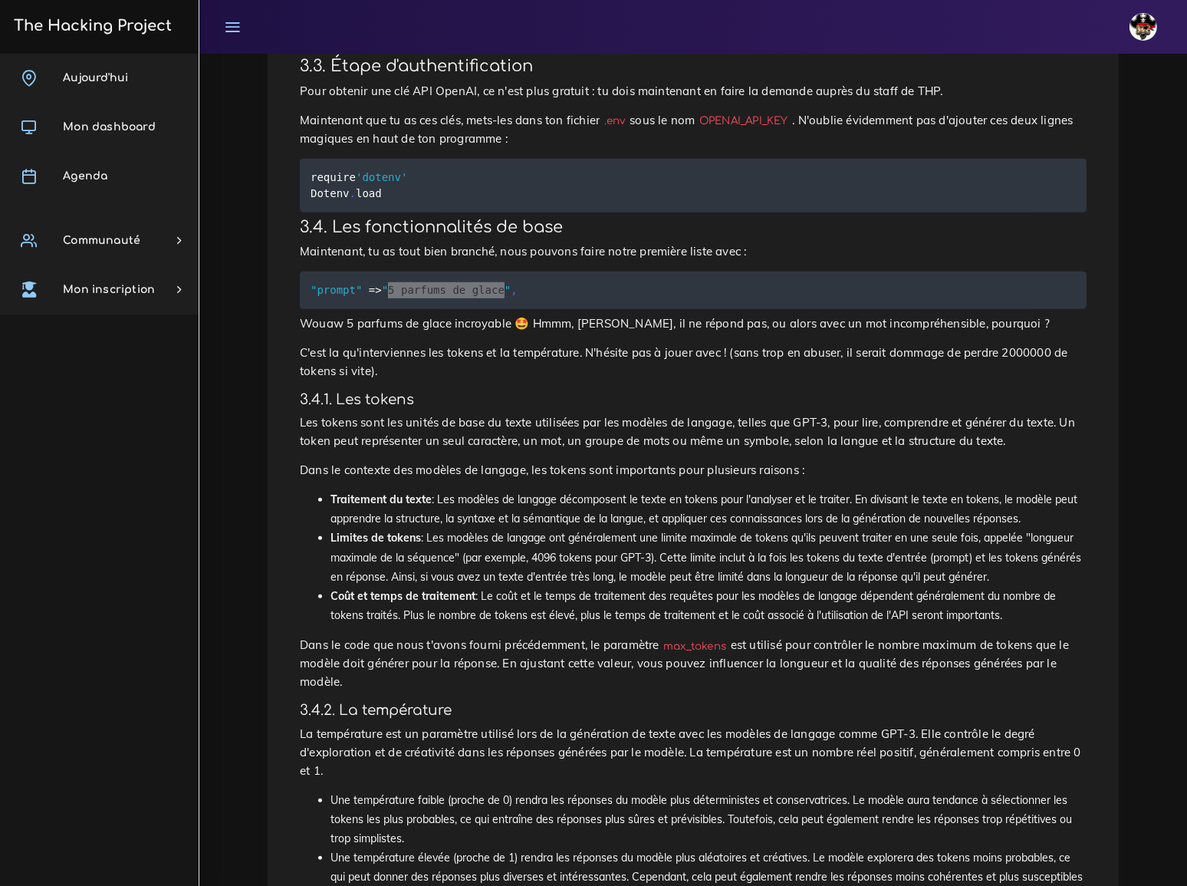
scroll to position [1115, 0]
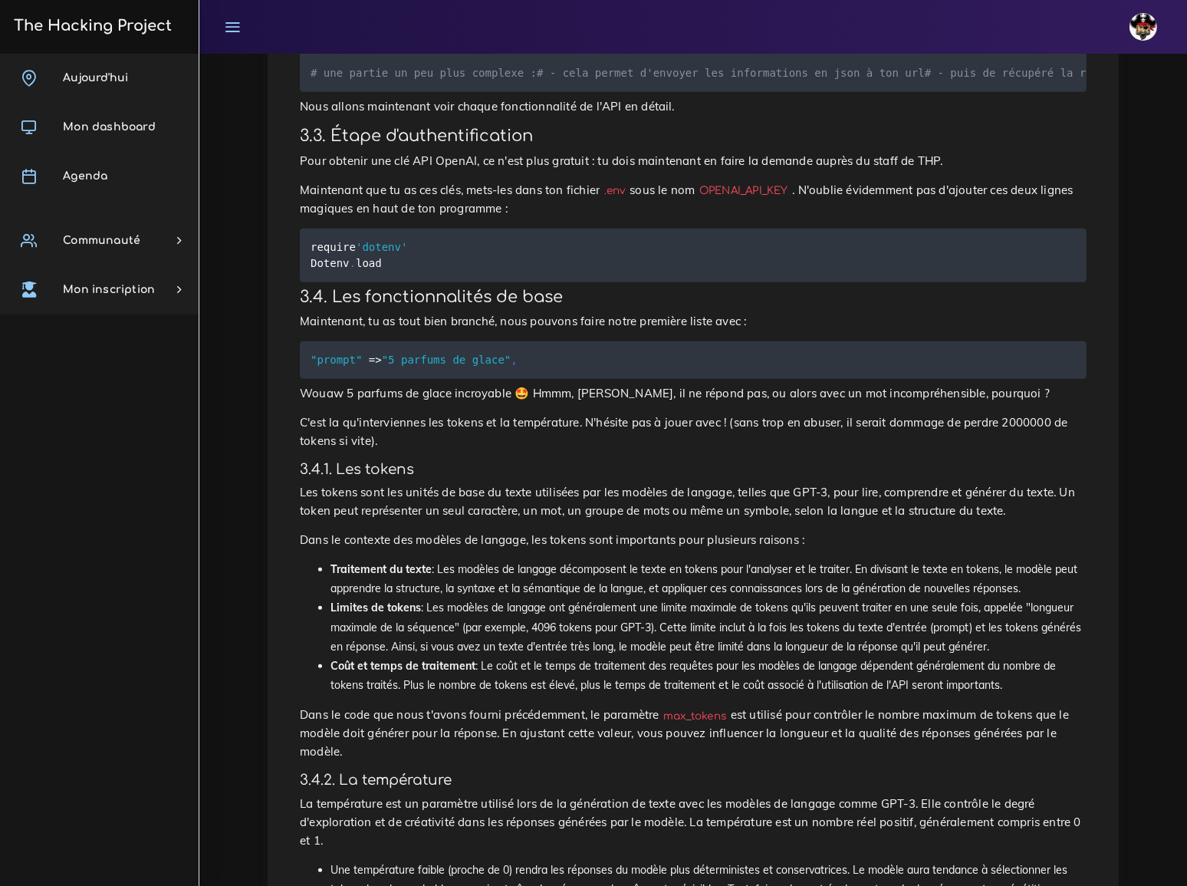
click at [1122, 240] on div "Dashboard Les ressources Gem HTTP Gem HTTP Gem HTTP Tu vas apprendre à utiliser…" at bounding box center [693, 837] width 874 height 3799
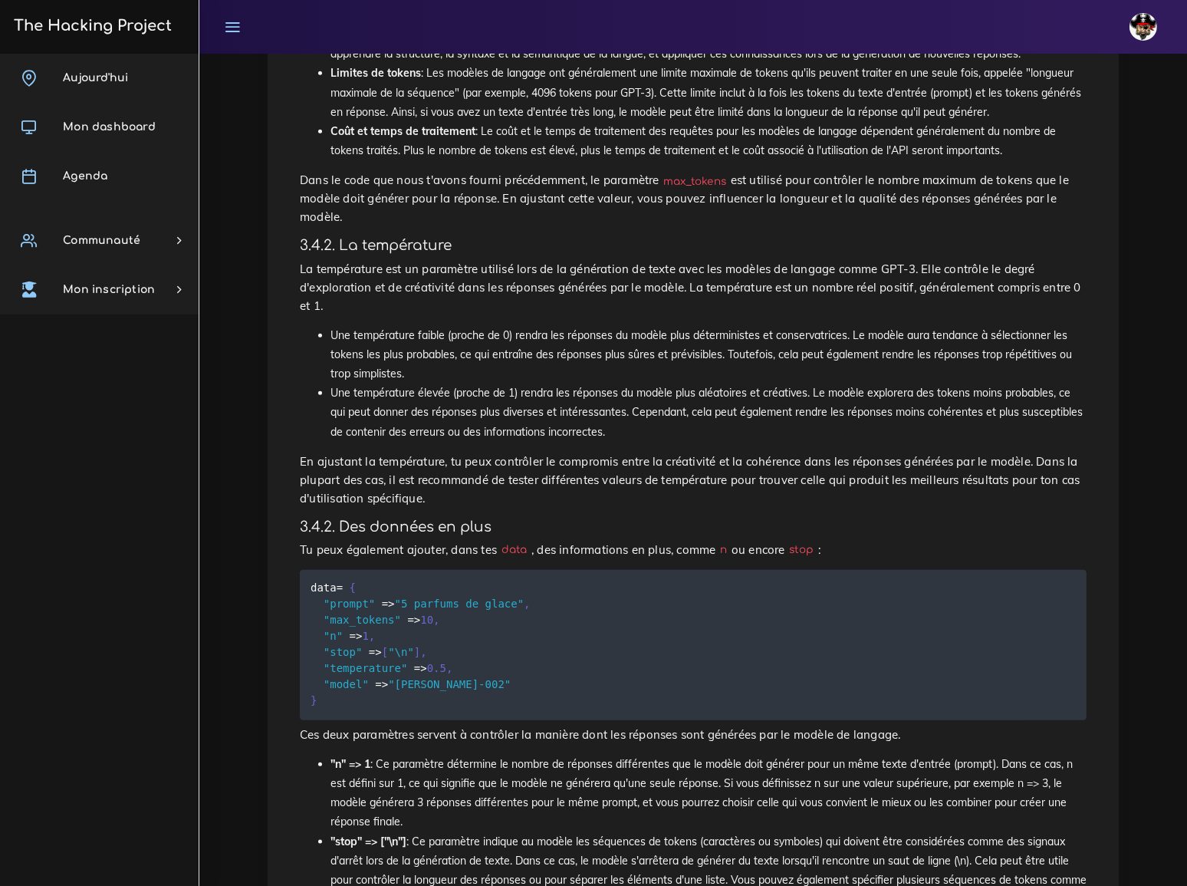
scroll to position [1673, 0]
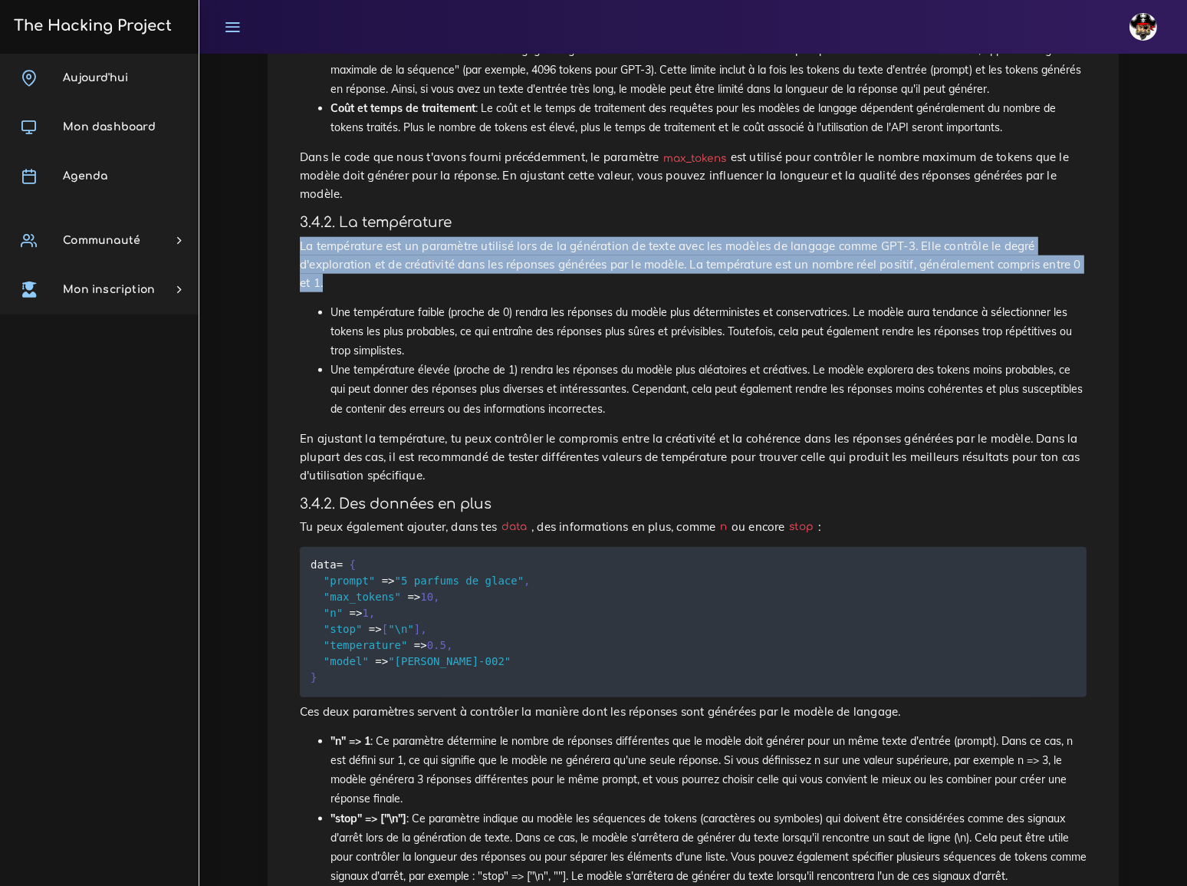
drag, startPoint x: 300, startPoint y: 354, endPoint x: 950, endPoint y: 367, distance: 650.6
click at [950, 292] on p "La température est un paramètre utilisé lors de la génération de texte avec les…" at bounding box center [693, 264] width 787 height 55
copy p "La température est un paramètre utilisé lors de la génération de texte avec les…"
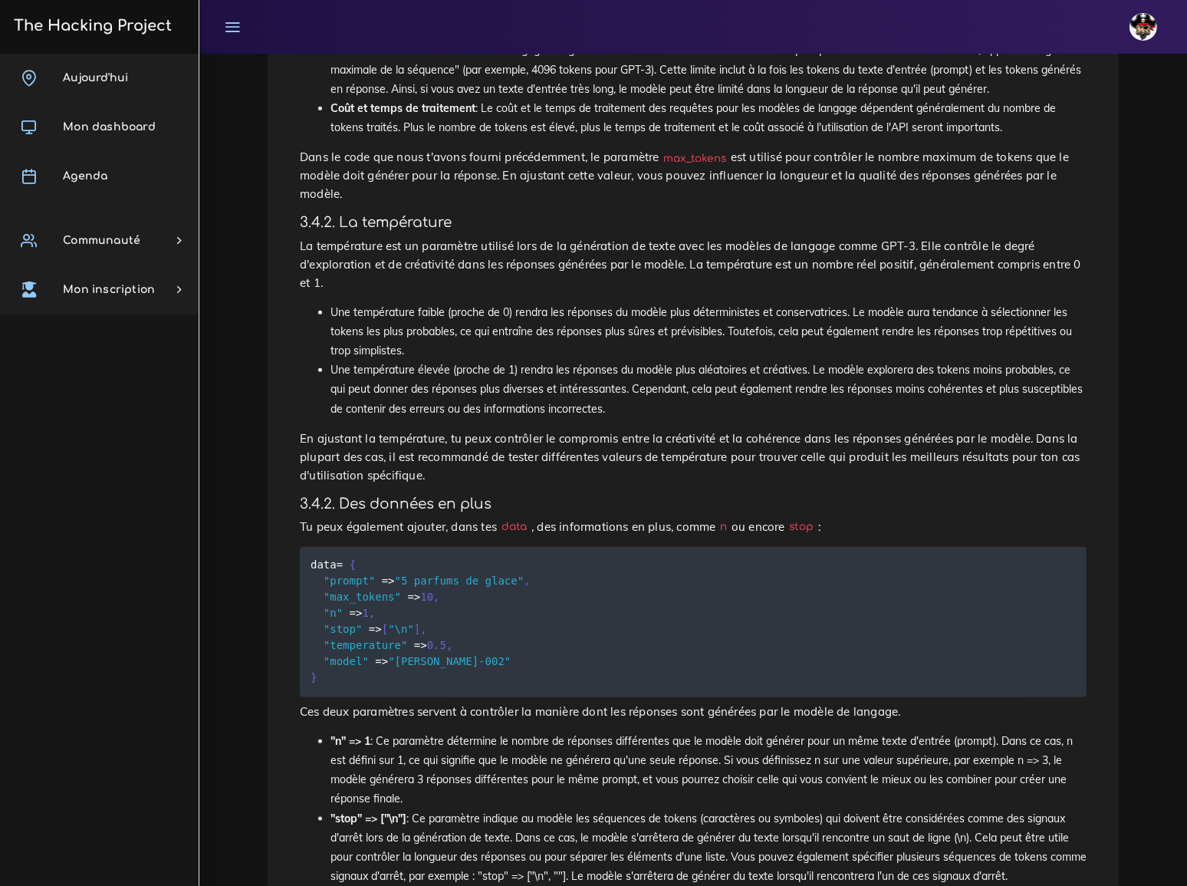
click at [478, 419] on li "Une température élevée (proche de 1) rendra les réponses du modèle plus aléatoi…" at bounding box center [709, 390] width 756 height 58
drag, startPoint x: 568, startPoint y: 289, endPoint x: 969, endPoint y: 301, distance: 401.4
click at [969, 203] on p "Dans le code que nous t'avons fourni précédemment, le paramètre max_tokens est …" at bounding box center [693, 175] width 787 height 55
copy p "e paramètre max_tokens est utilisé pour contrôler le nombre maximum de tokens q…"
click at [822, 292] on p "La température est un paramètre utilisé lors de la génération de texte avec les…" at bounding box center [693, 264] width 787 height 55
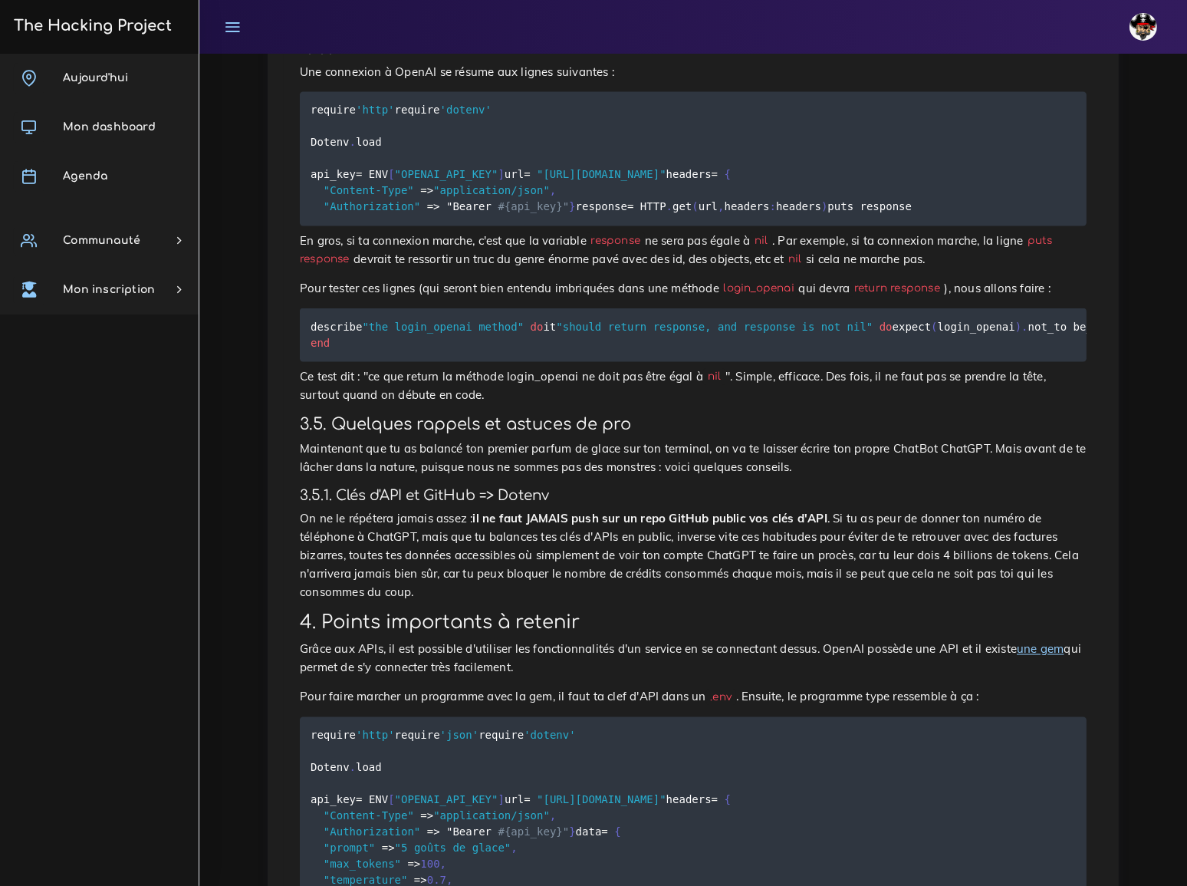
scroll to position [2580, 0]
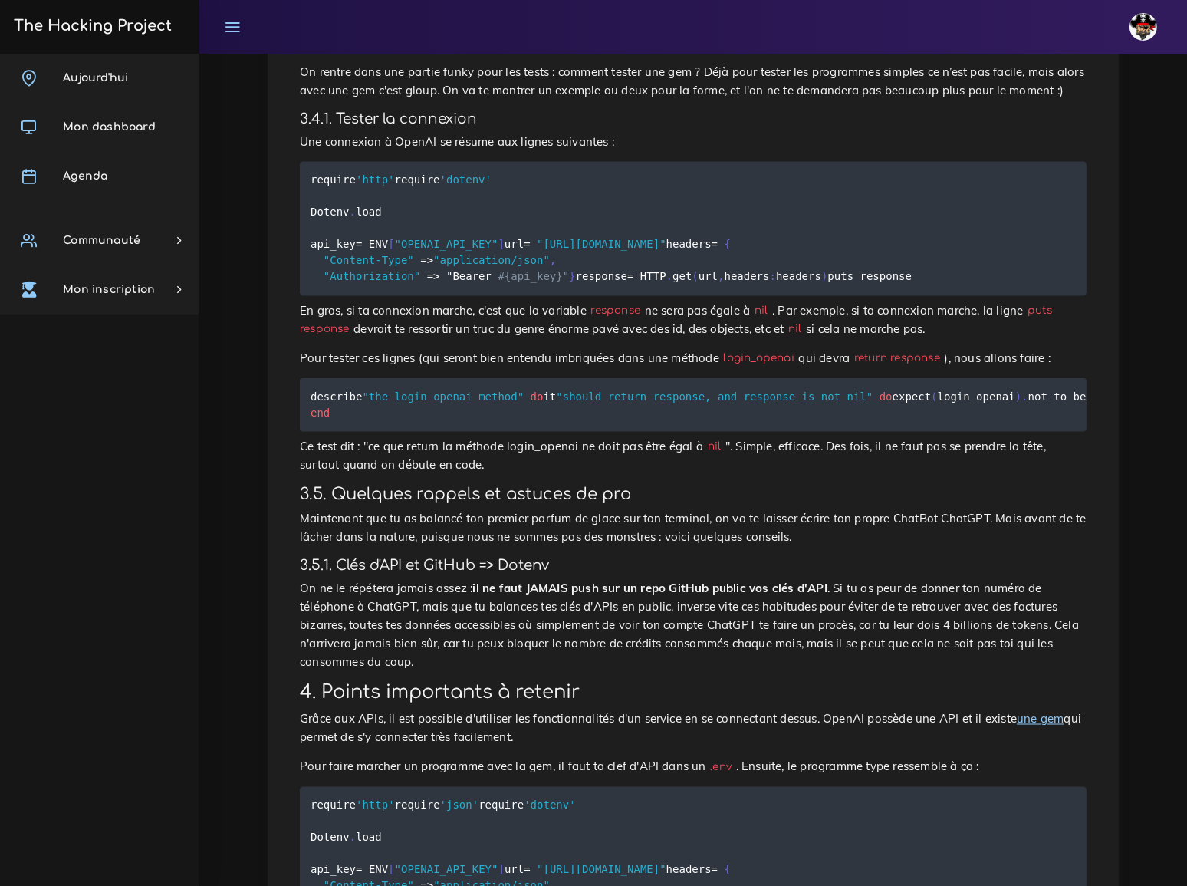
drag, startPoint x: 311, startPoint y: 400, endPoint x: 405, endPoint y: 423, distance: 96.4
click at [405, 296] on pre "require 'http' require 'dotenv' Dotenv . load api_key = ENV [ "OPENAI_API_KEY" …" at bounding box center [693, 229] width 787 height 134
copy code "response = HTTP . get ( url , headers : headers ) puts response"
click at [985, 296] on pre "require 'http' require 'dotenv' Dotenv . load api_key = ENV [ "OPENAI_API_KEY" …" at bounding box center [693, 229] width 787 height 134
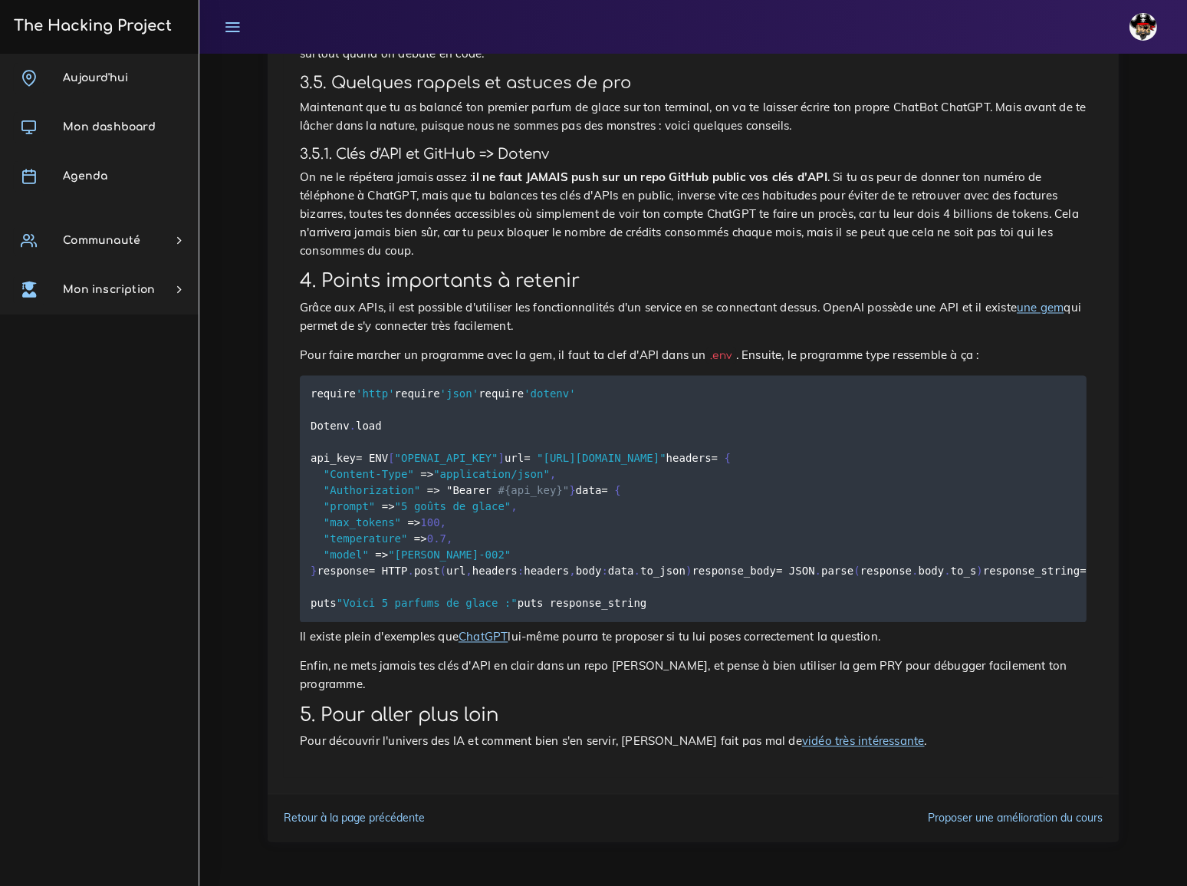
scroll to position [3305, 0]
drag, startPoint x: 417, startPoint y: 583, endPoint x: 678, endPoint y: 583, distance: 261.6
click at [678, 583] on pre "require 'http' require 'json' require 'dotenv' Dotenv . load api_key = ENV [ "O…" at bounding box center [693, 499] width 787 height 247
copy code "response_body [ 'choices' ] [ 0 ] [ 'text' ] . strip"
click at [706, 616] on pre "require 'http' require 'json' require 'dotenv' Dotenv . load api_key = ENV [ "O…" at bounding box center [693, 499] width 787 height 247
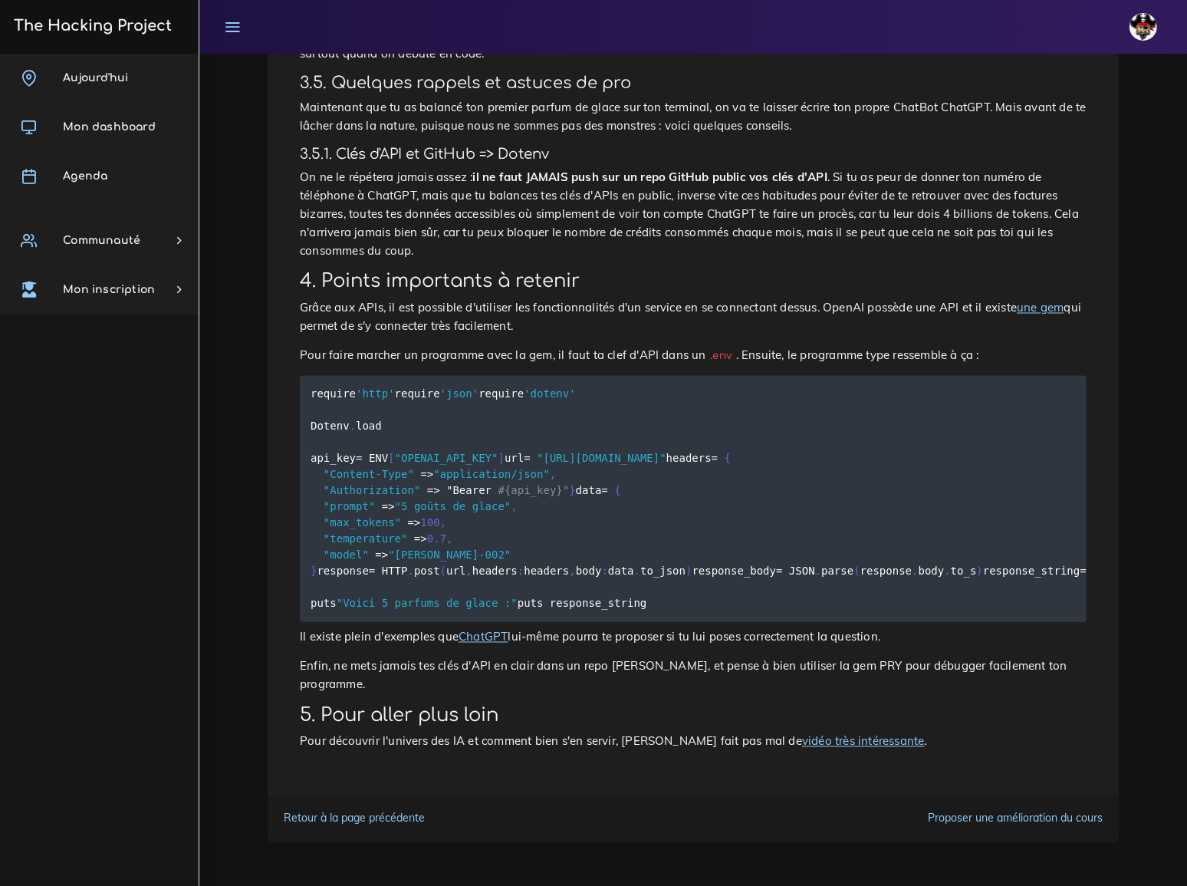
click at [802, 742] on link "vidéo très intéressante" at bounding box center [863, 741] width 123 height 15
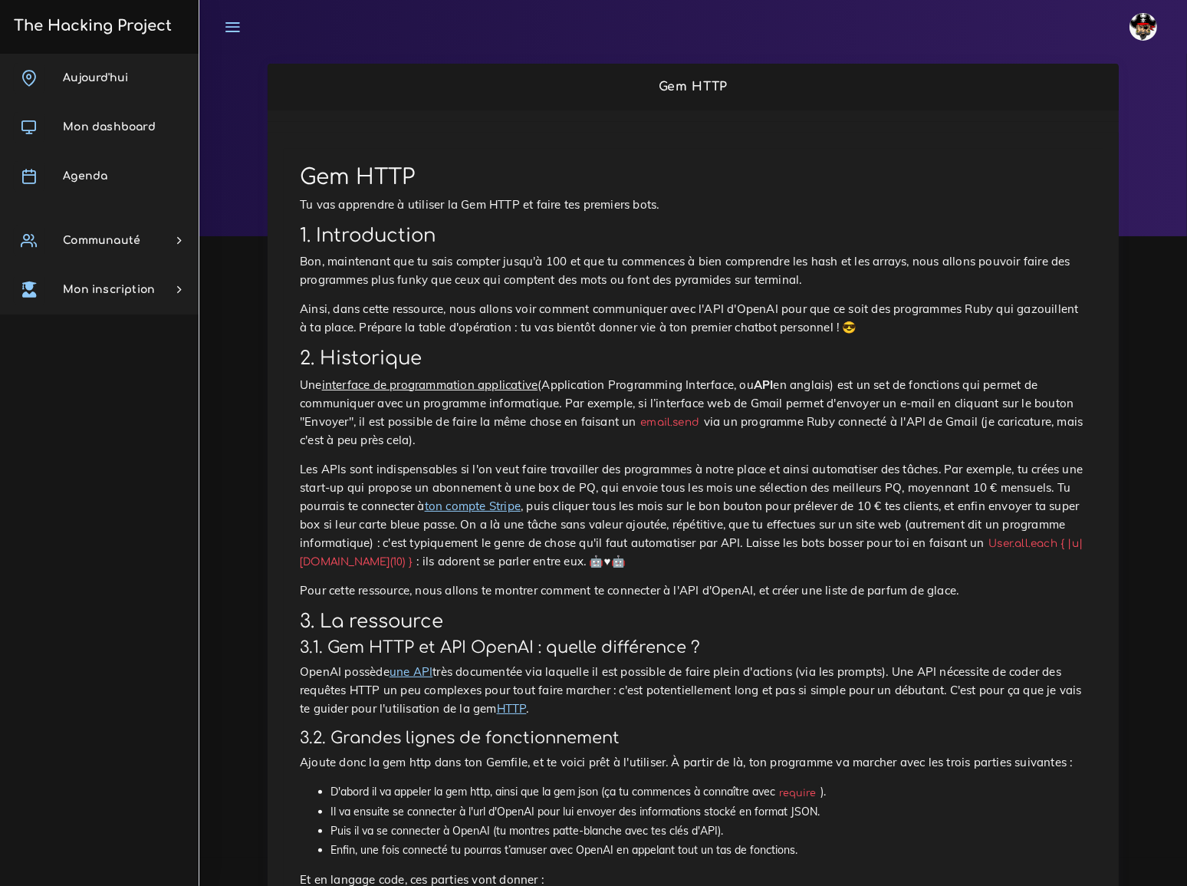
scroll to position [0, 0]
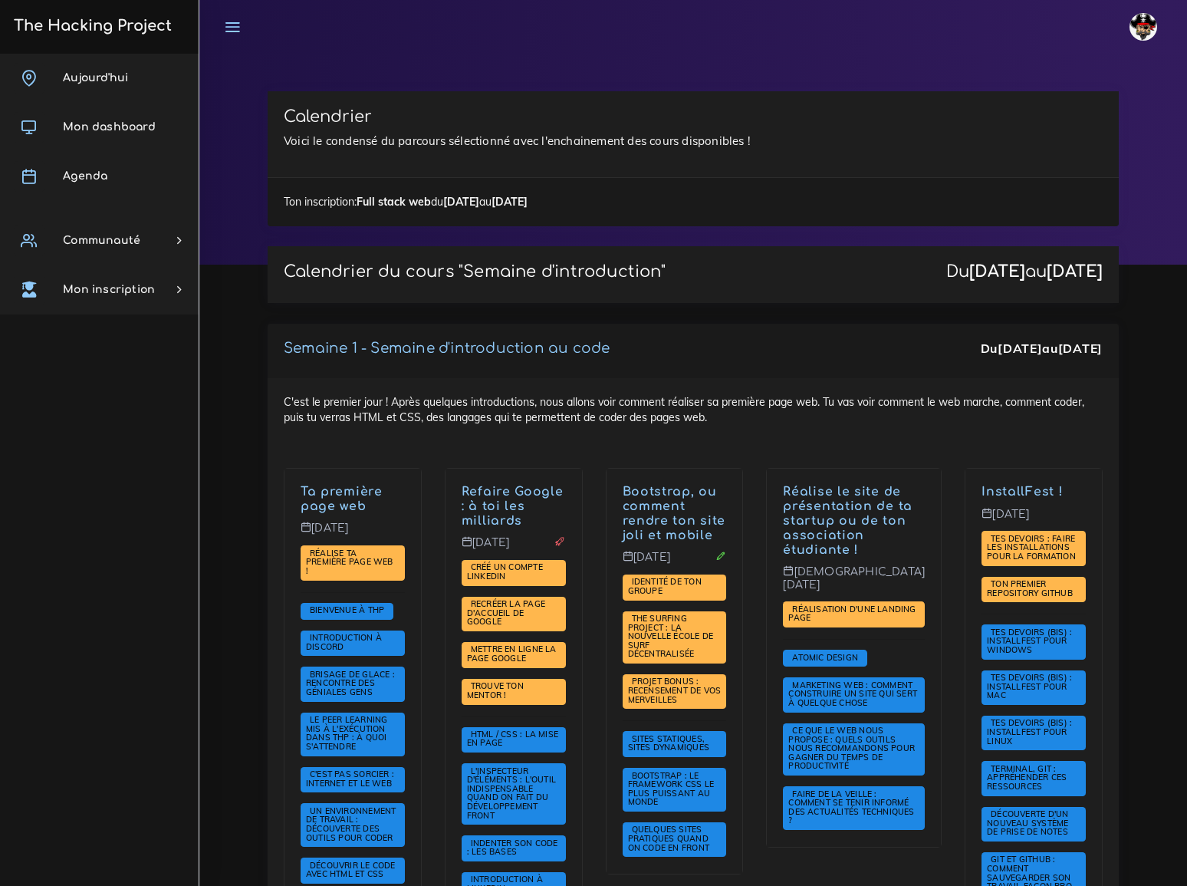
scroll to position [1395, 0]
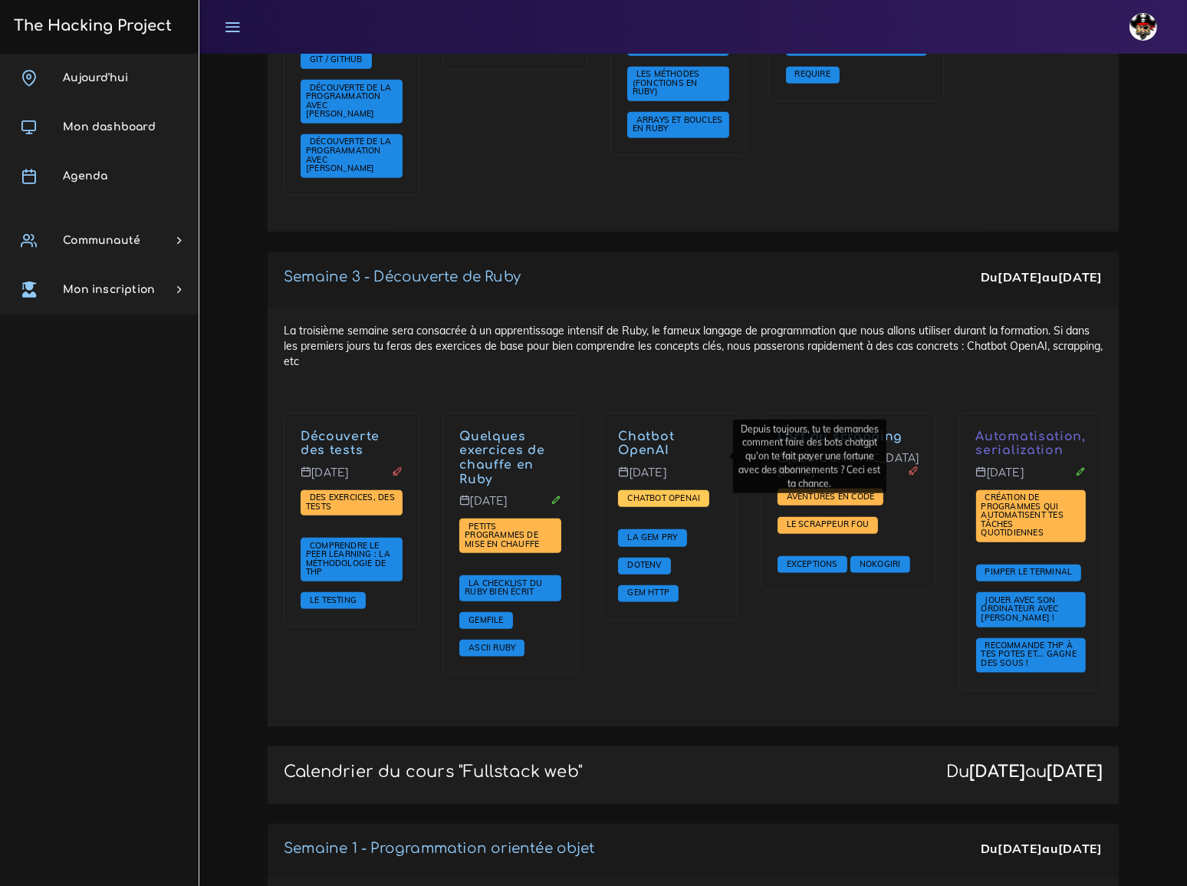
click at [675, 492] on span "Chatbot OpenAI" at bounding box center [664, 497] width 81 height 11
click at [815, 647] on div "L'art du scrapping Jeudi 18 sept. Aventures en code Le scrappeur fou Exceptions…" at bounding box center [848, 562] width 199 height 298
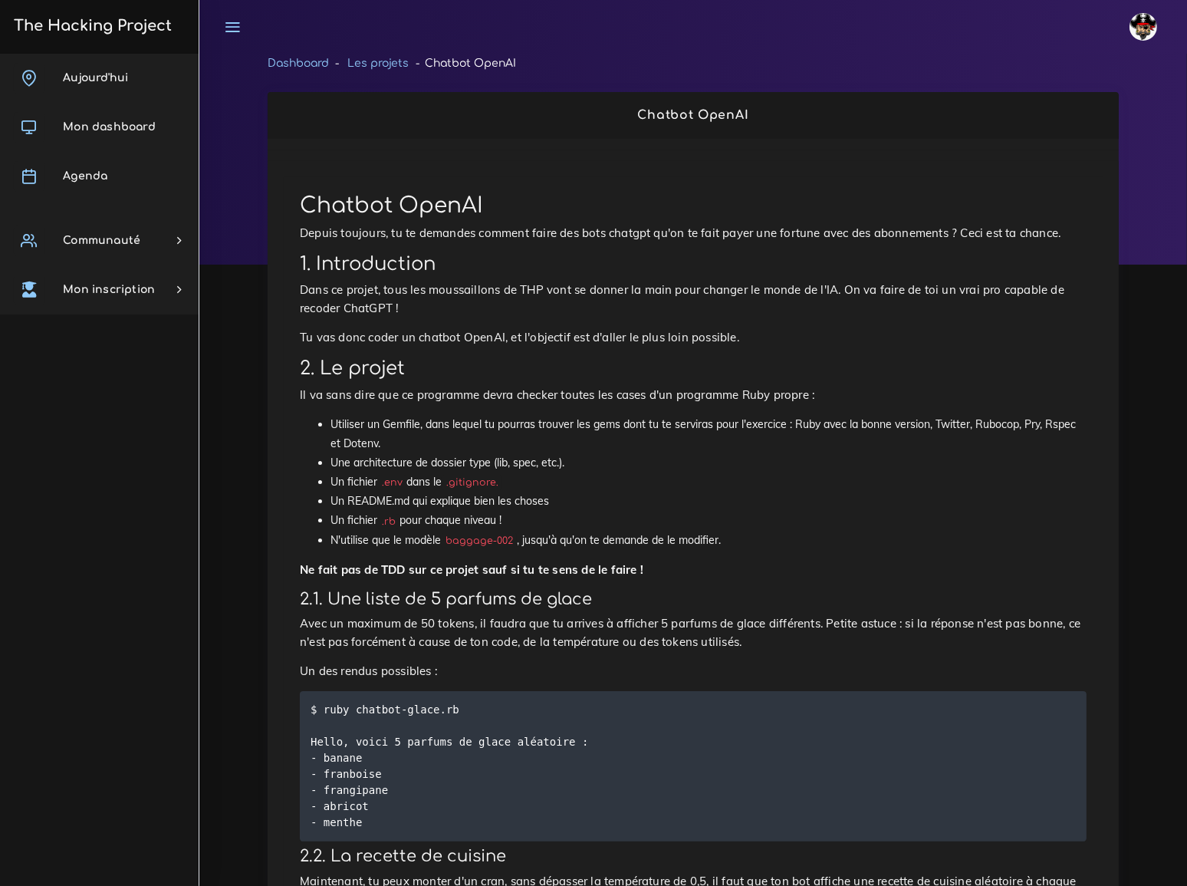
scroll to position [69, 0]
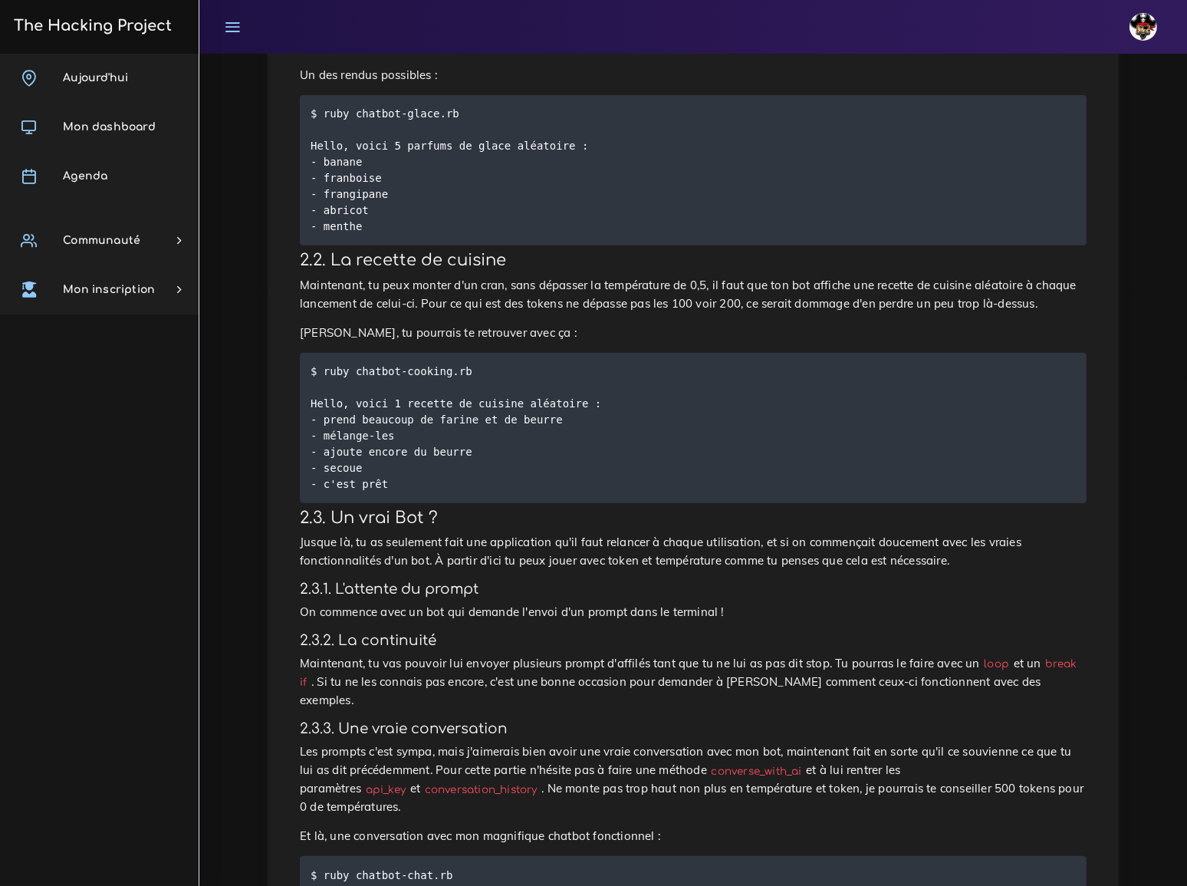
scroll to position [595, 0]
drag, startPoint x: 311, startPoint y: 353, endPoint x: 565, endPoint y: 354, distance: 253.9
click at [565, 364] on code "$ ruby chatbot-cooking.rb Hello, voici 1 recette de cuisine aléatoire : - prend…" at bounding box center [456, 429] width 291 height 130
copy code "Hello, voici 1 recette de cuisine aléatoire"
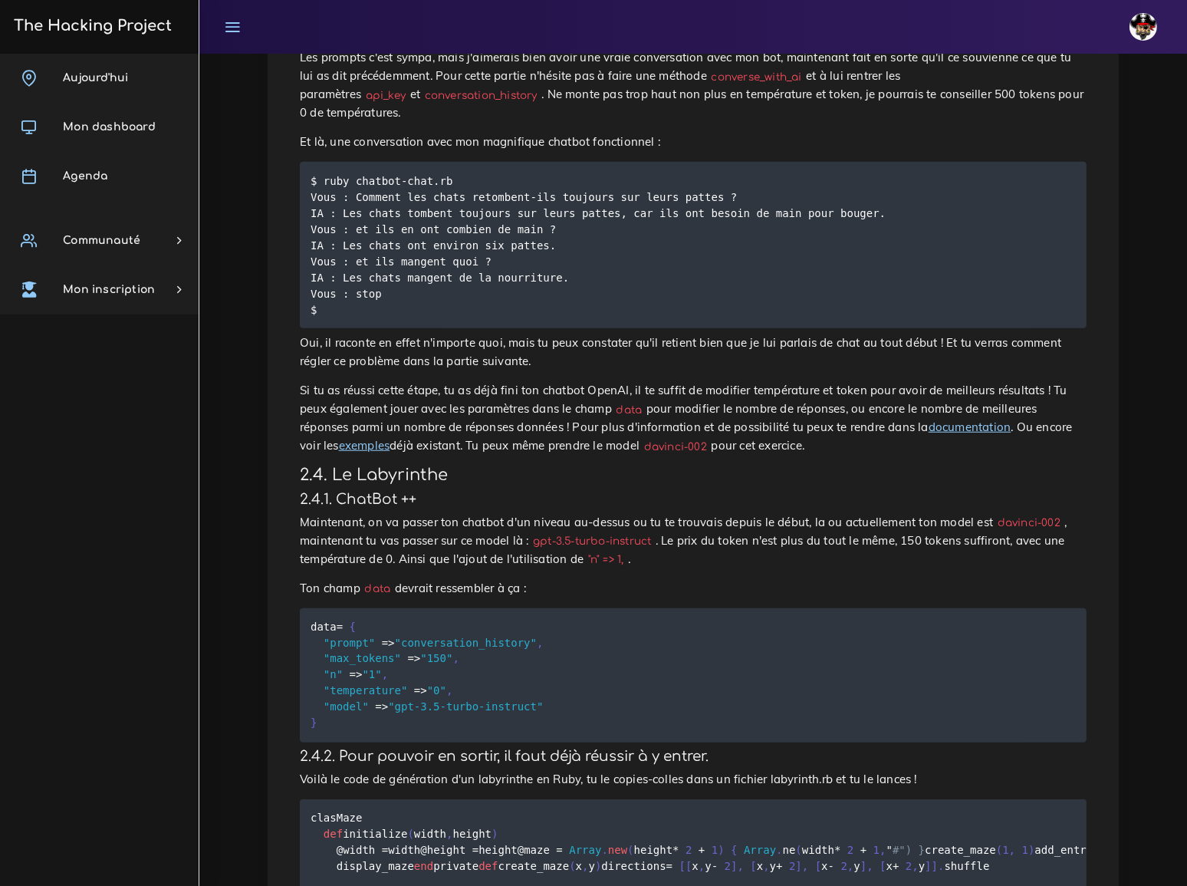
scroll to position [1293, 0]
click at [640, 436] on code "davinci-002" at bounding box center [675, 444] width 71 height 16
drag, startPoint x: 446, startPoint y: 315, endPoint x: 390, endPoint y: 315, distance: 56.0
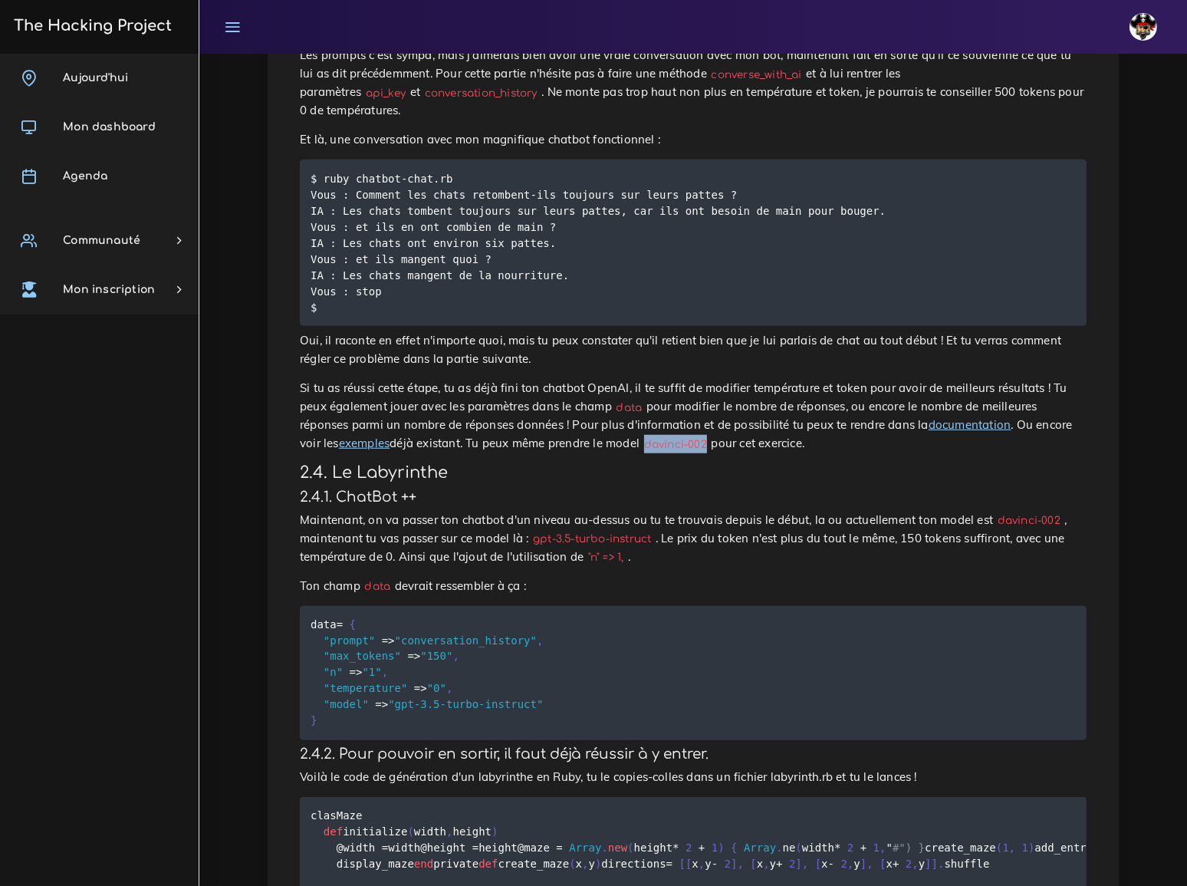
click at [640, 436] on code "davinci-002" at bounding box center [675, 444] width 71 height 16
copy code "davinci-002"
drag, startPoint x: 392, startPoint y: 565, endPoint x: 522, endPoint y: 564, distance: 129.6
click at [522, 699] on span ""gpt-3.5-turbo-instruct"" at bounding box center [465, 705] width 155 height 12
copy span "gpt-3.5-turbo-instruct"
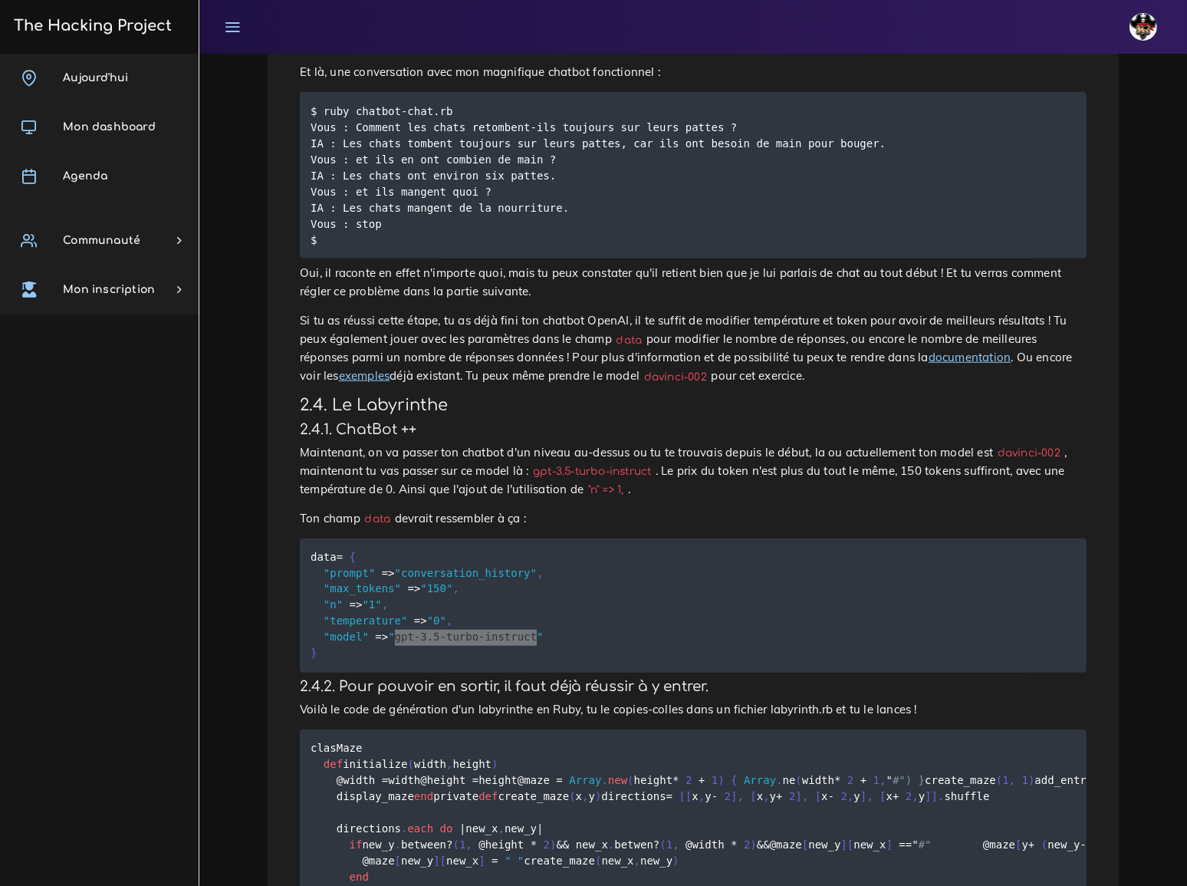
scroll to position [1362, 0]
click at [783, 536] on pre "data = { "prompt" = > "conversation_history" , "max_tokens" = > "150" , "n" = >…" at bounding box center [693, 603] width 787 height 134
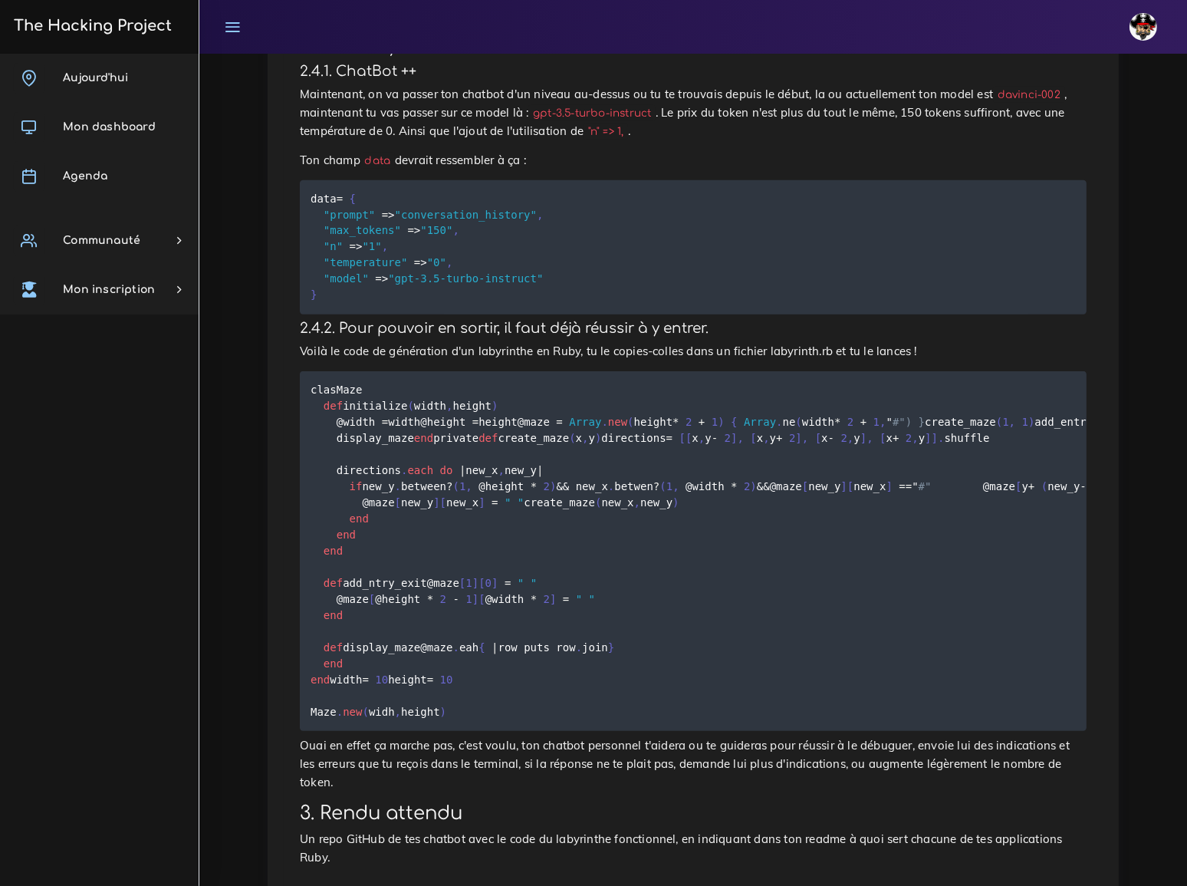
scroll to position [1711, 0]
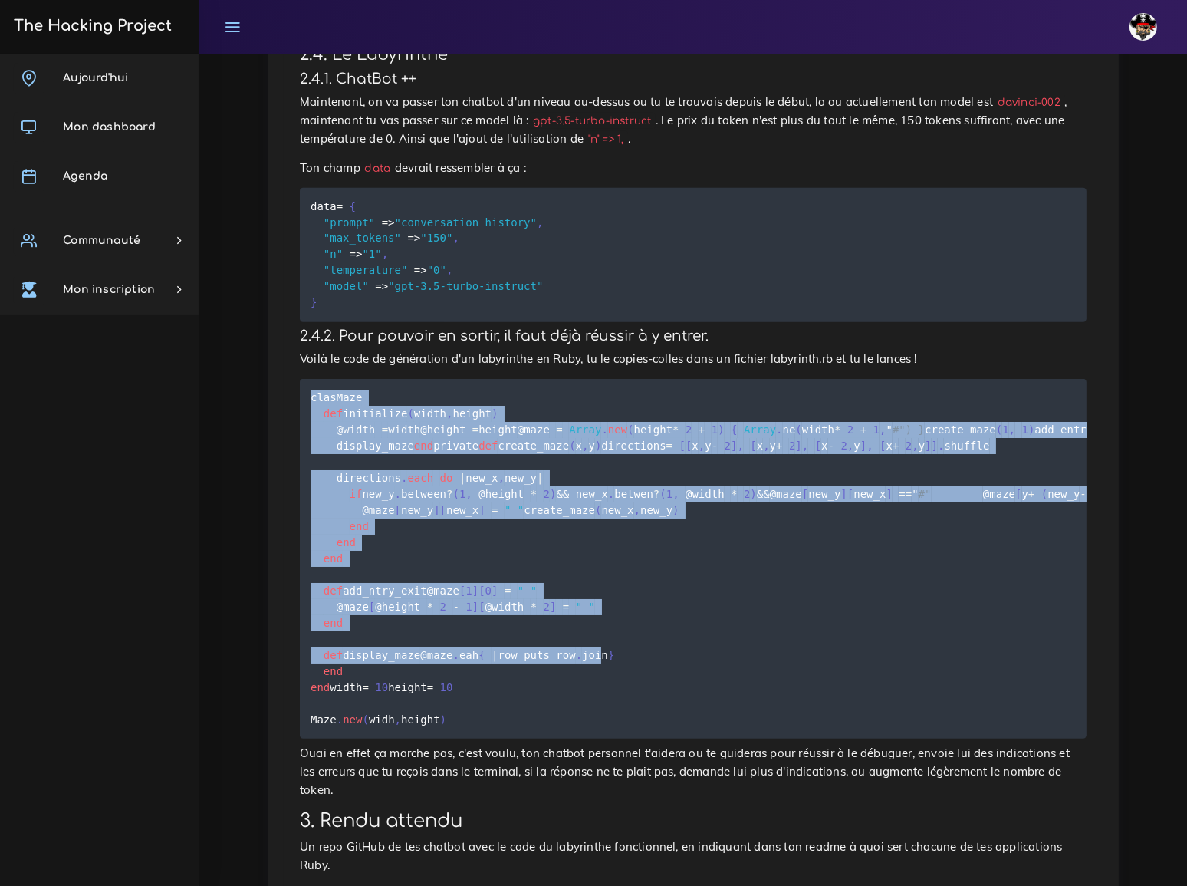
drag, startPoint x: 311, startPoint y: 253, endPoint x: 505, endPoint y: 736, distance: 520.1
click at [505, 728] on code "clas Maze def initialize ( width , height ) @width = width @height = height @ma…" at bounding box center [799, 558] width 976 height 339
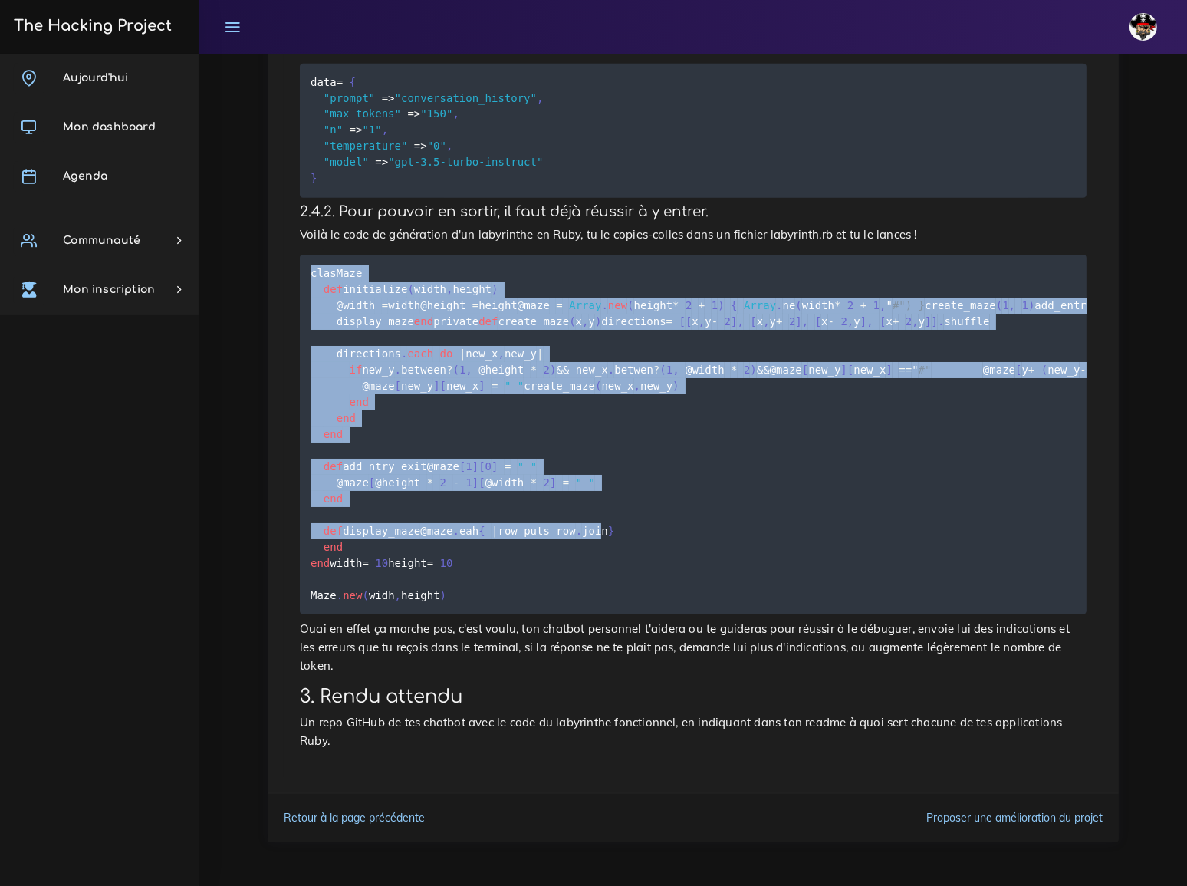
scroll to position [1920, 0]
click at [462, 614] on pre "clas Maze def initialize ( width , height ) @width = width @height = height @ma…" at bounding box center [693, 435] width 787 height 360
copy code "clas Maze def initialize ( width , height ) @width = width @height = height @ma…"
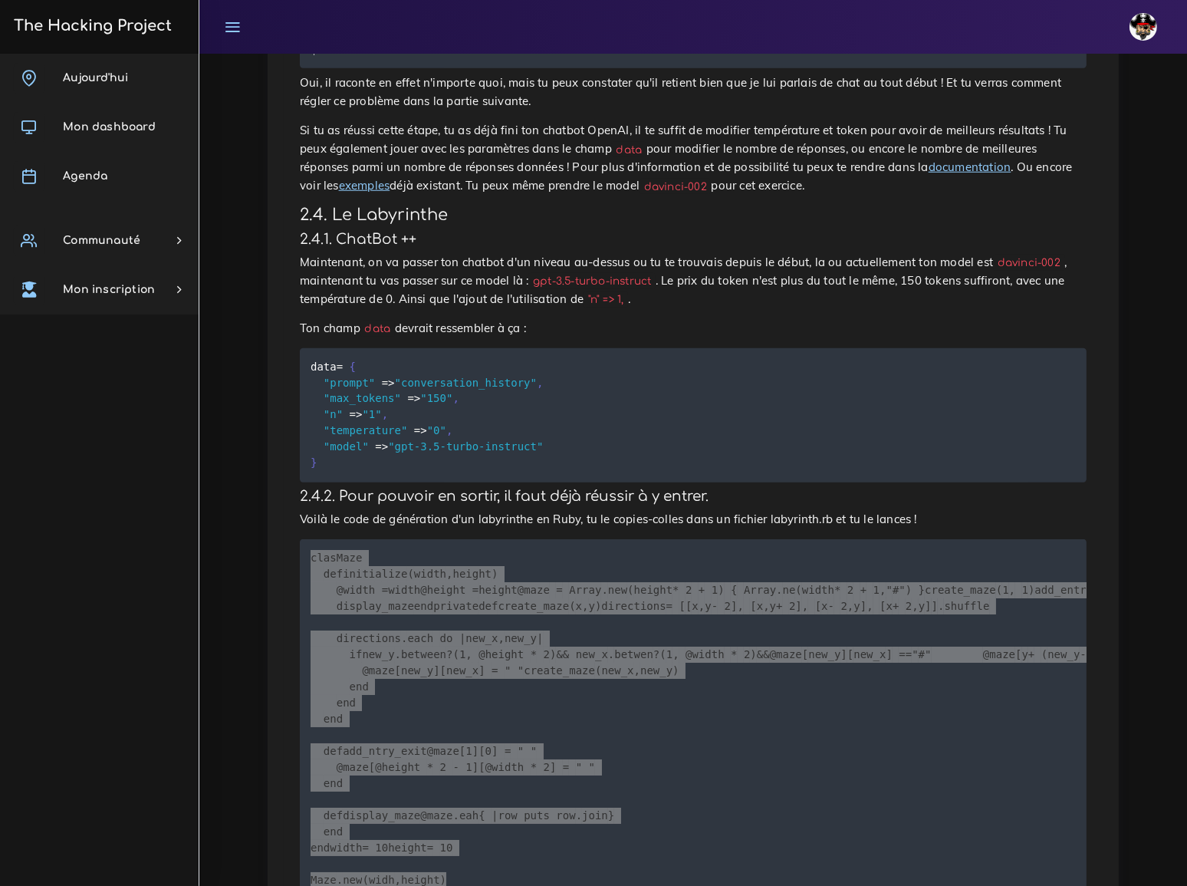
scroll to position [1642, 0]
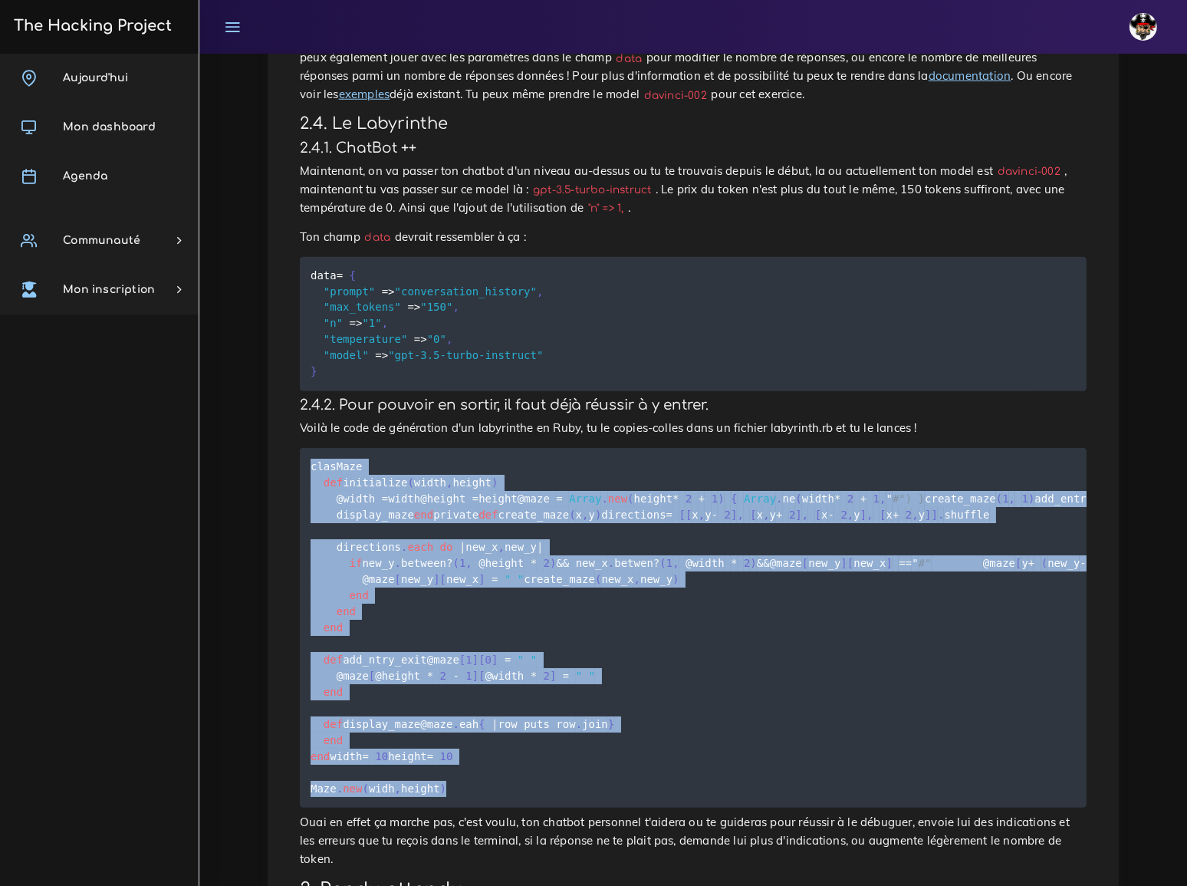
click at [575, 448] on pre "clas Maze def initialize ( width , height ) @width = width @height = height @ma…" at bounding box center [693, 628] width 787 height 360
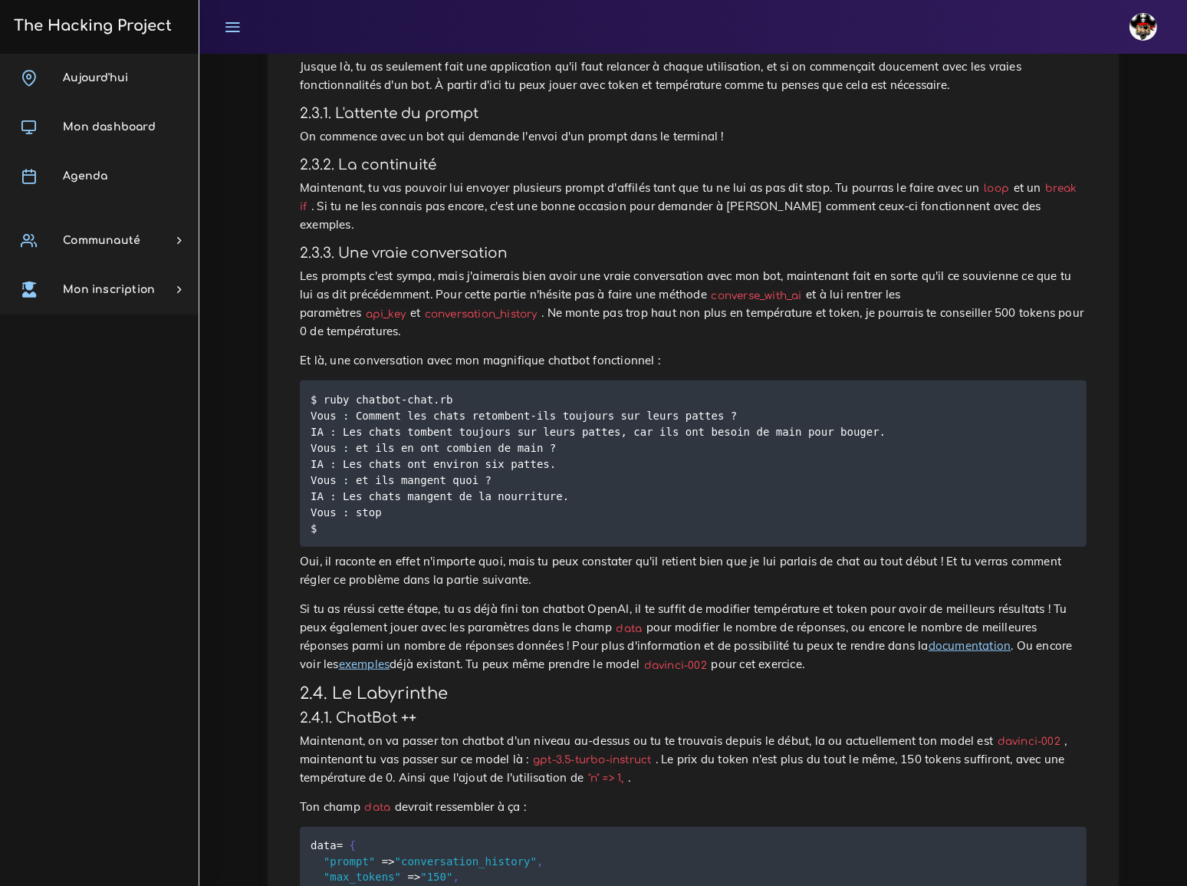
scroll to position [0, 0]
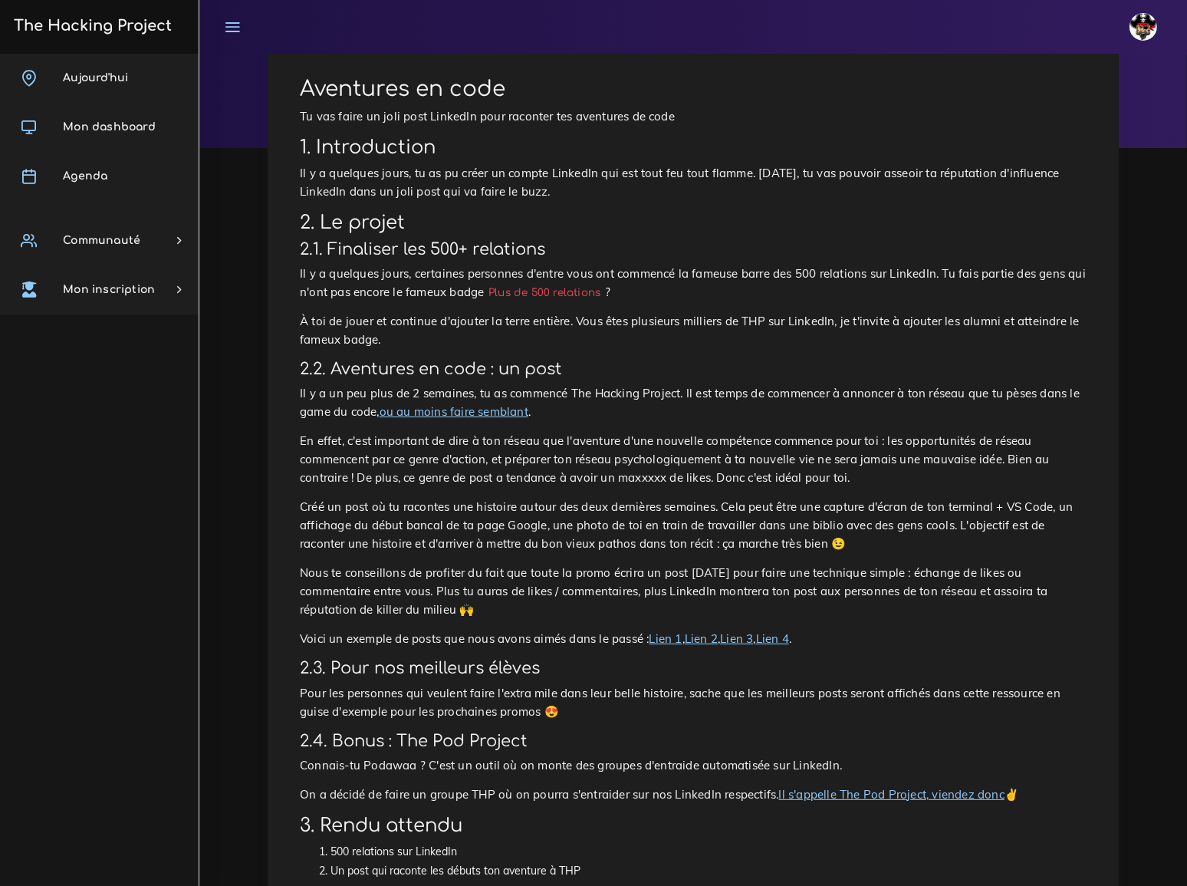
scroll to position [150, 0]
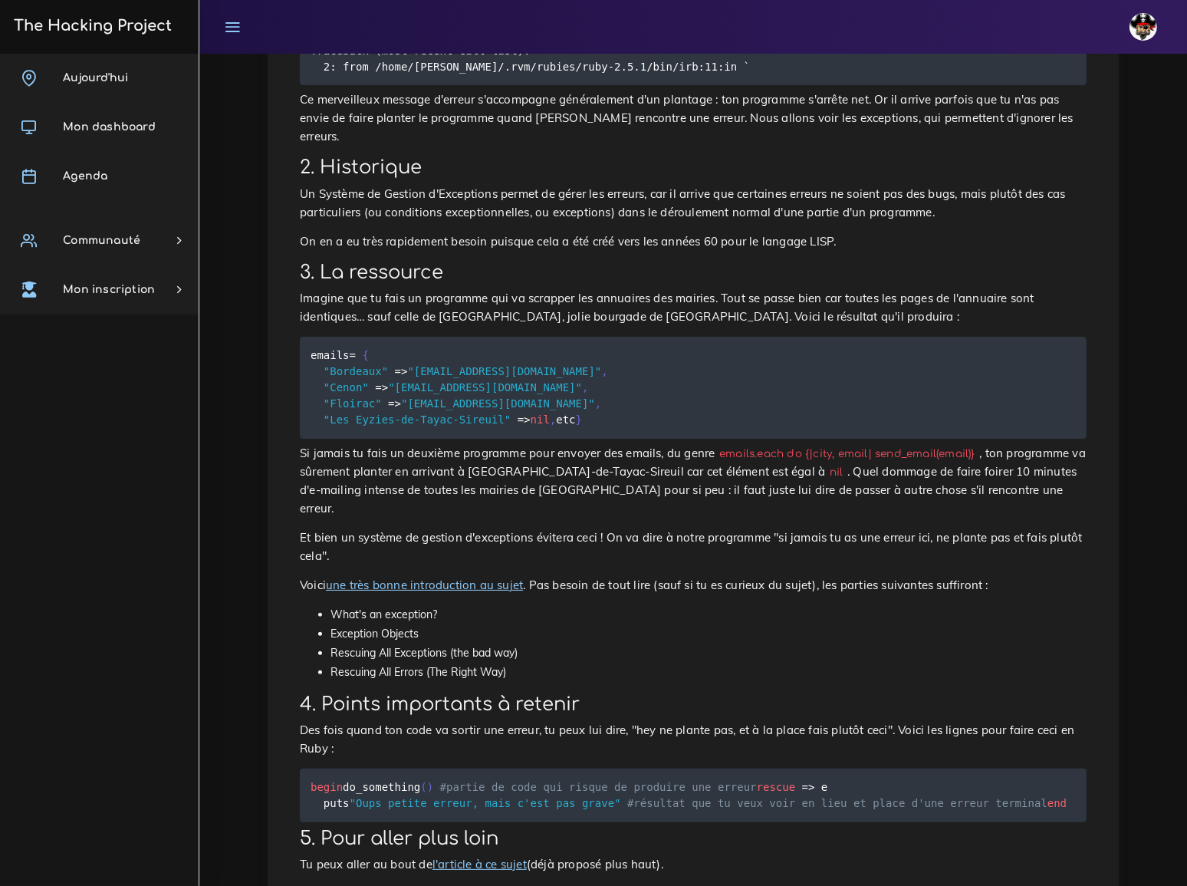
scroll to position [363, 0]
